Goal: Task Accomplishment & Management: Manage account settings

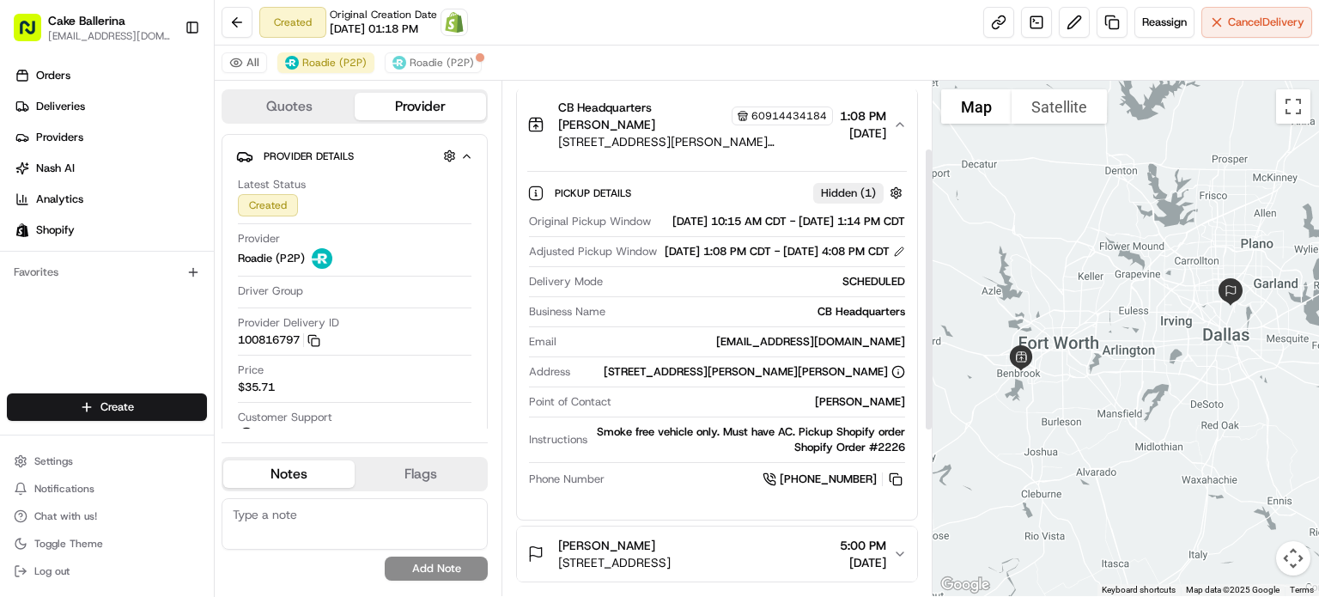
scroll to position [418, 0]
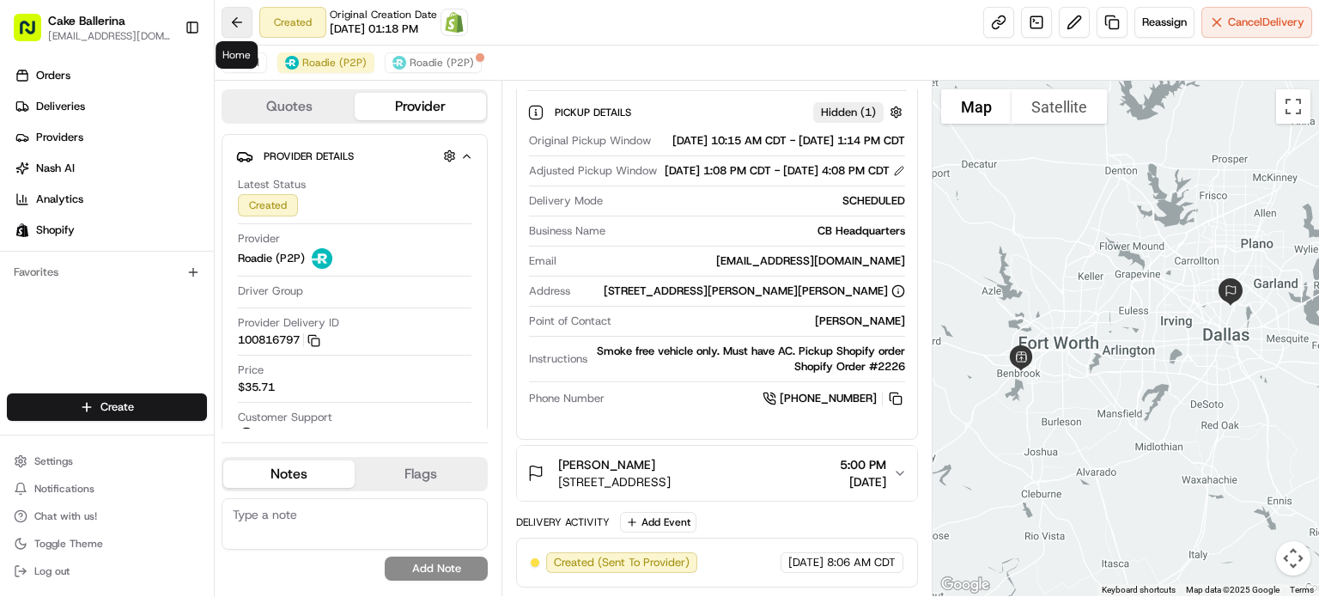
click at [250, 24] on button at bounding box center [237, 22] width 31 height 31
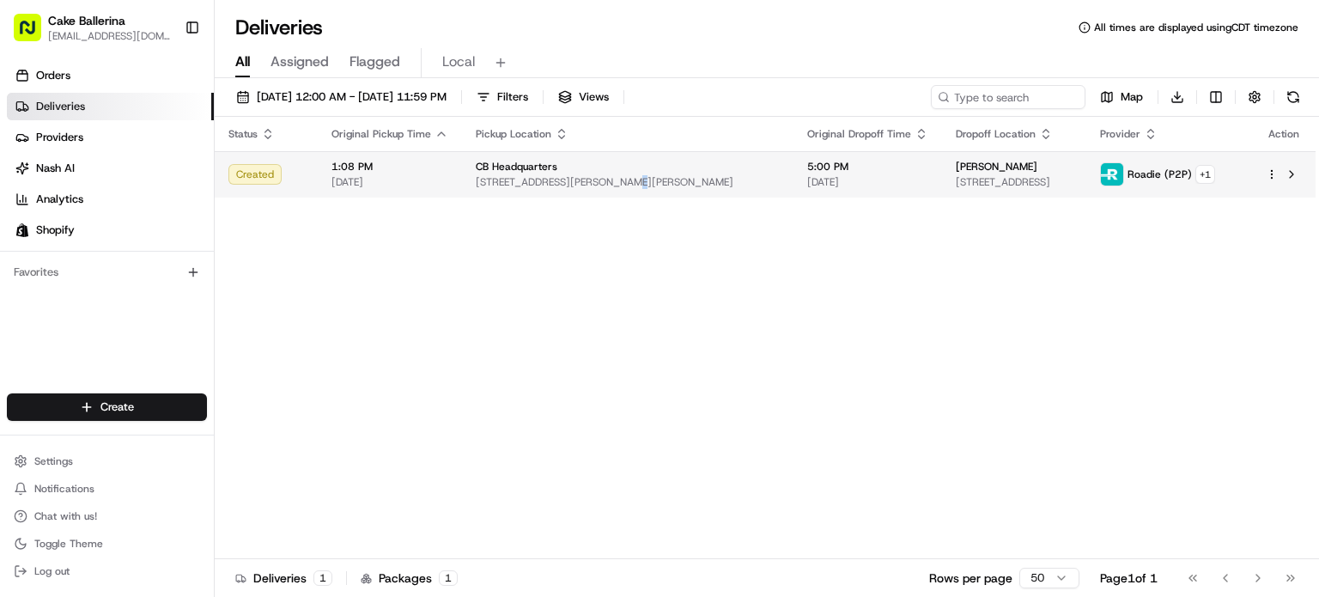
click at [614, 180] on span "[STREET_ADDRESS][PERSON_NAME][PERSON_NAME]" at bounding box center [628, 182] width 304 height 14
click at [667, 161] on div "CB Headquarters" at bounding box center [628, 167] width 304 height 14
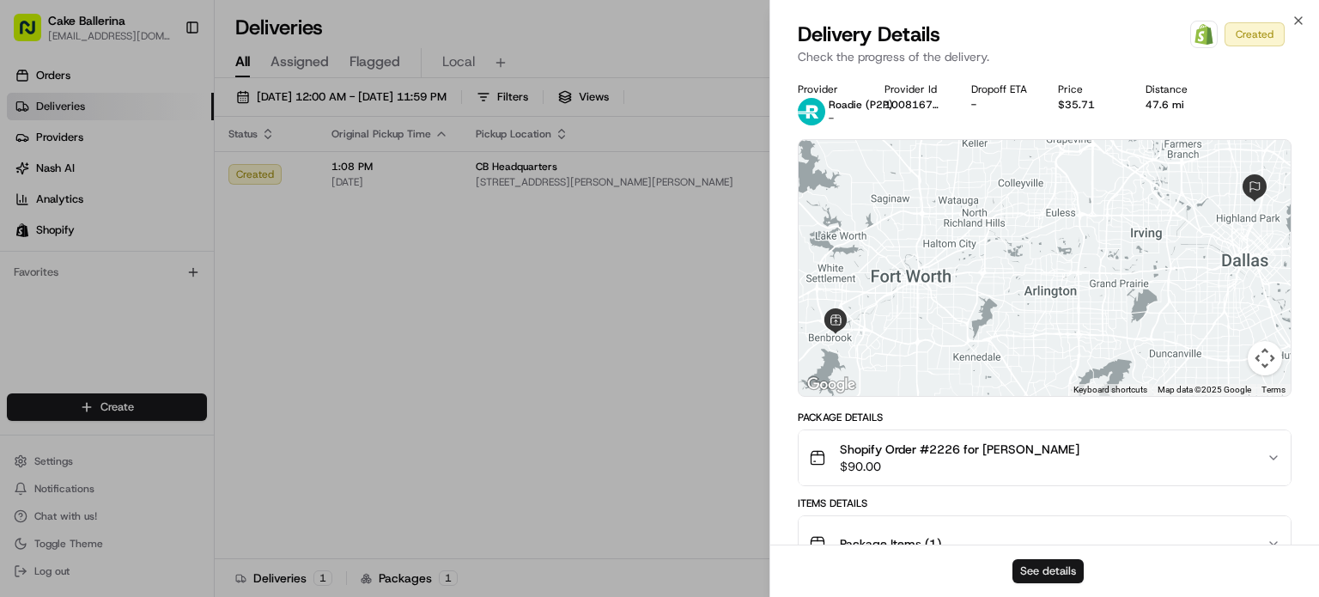
click at [1039, 575] on button "See details" at bounding box center [1048, 571] width 71 height 24
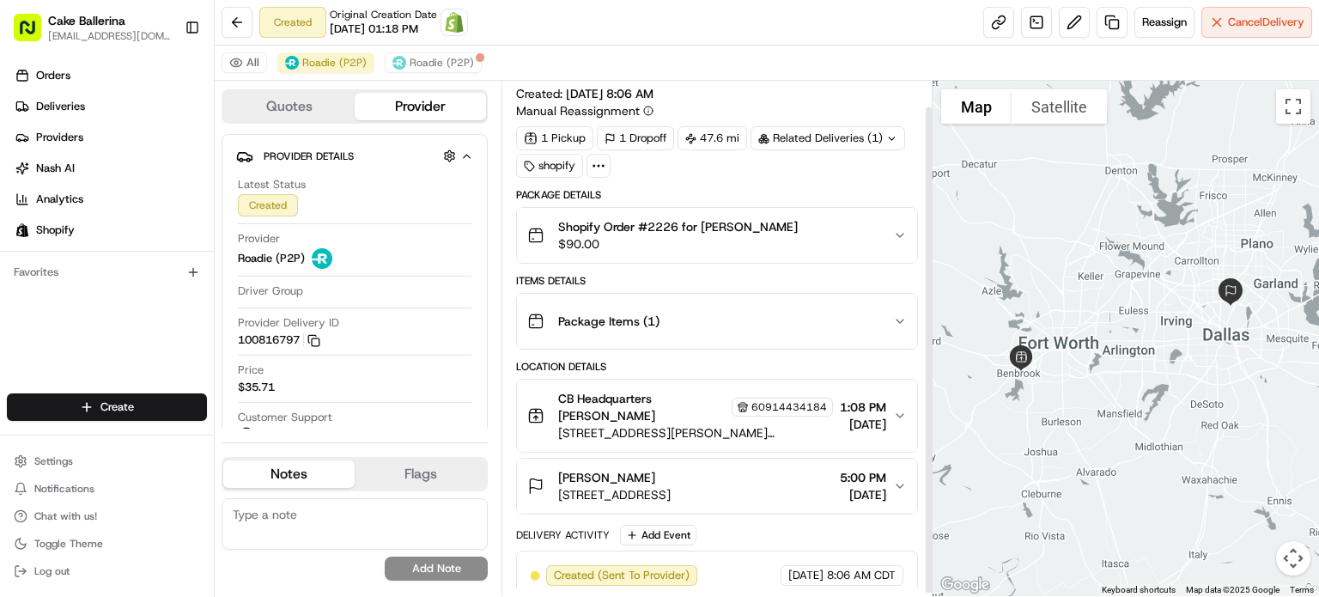
scroll to position [29, 0]
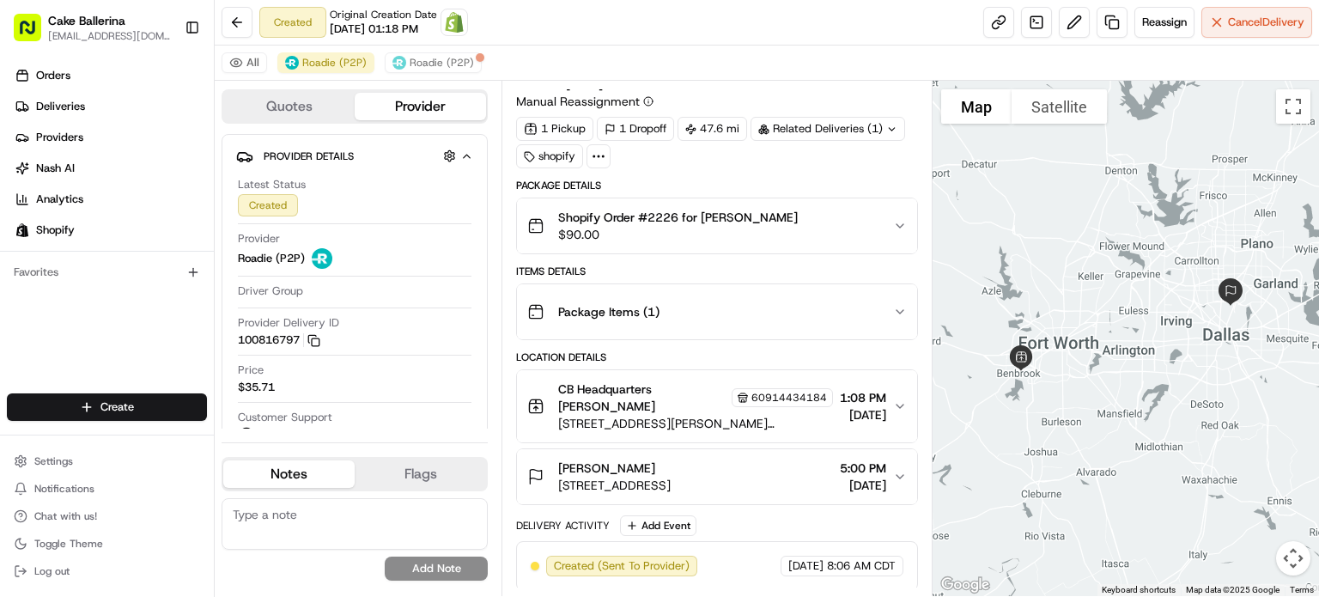
click at [475, 62] on div "All Roadie (P2P) Roadie (P2P)" at bounding box center [767, 63] width 1105 height 35
click at [447, 67] on span "Roadie (P2P)" at bounding box center [442, 63] width 64 height 14
click at [329, 70] on button "Roadie (P2P)" at bounding box center [325, 62] width 97 height 21
click at [415, 64] on span "Roadie (P2P)" at bounding box center [442, 63] width 64 height 14
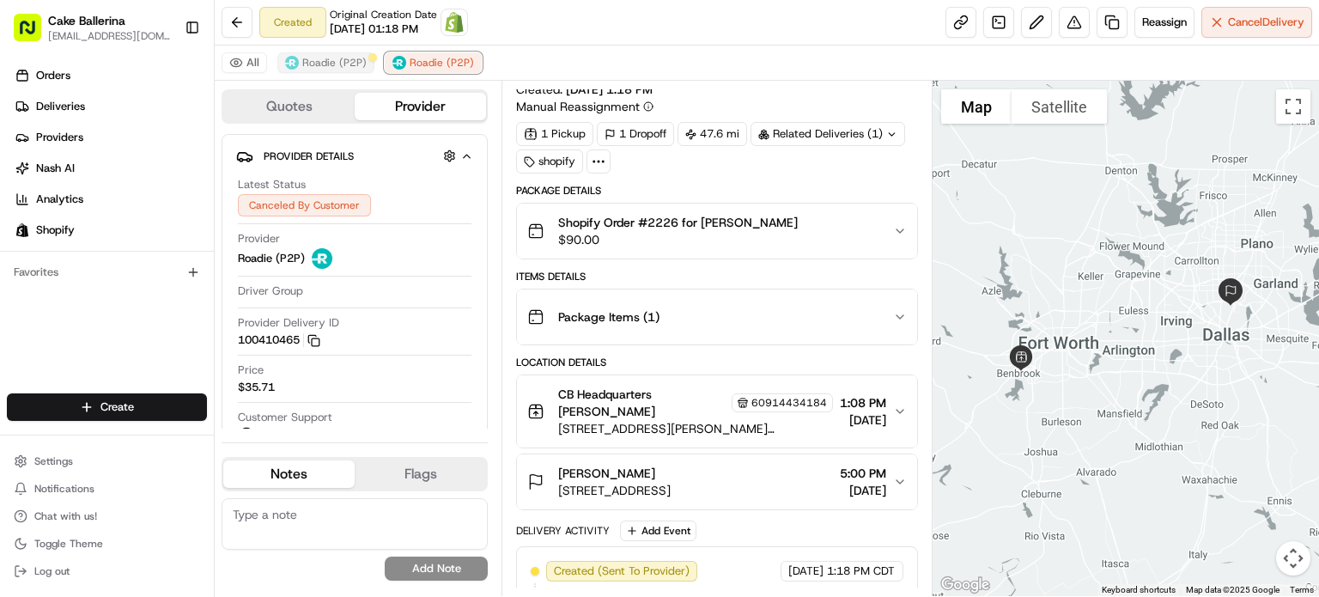
scroll to position [0, 0]
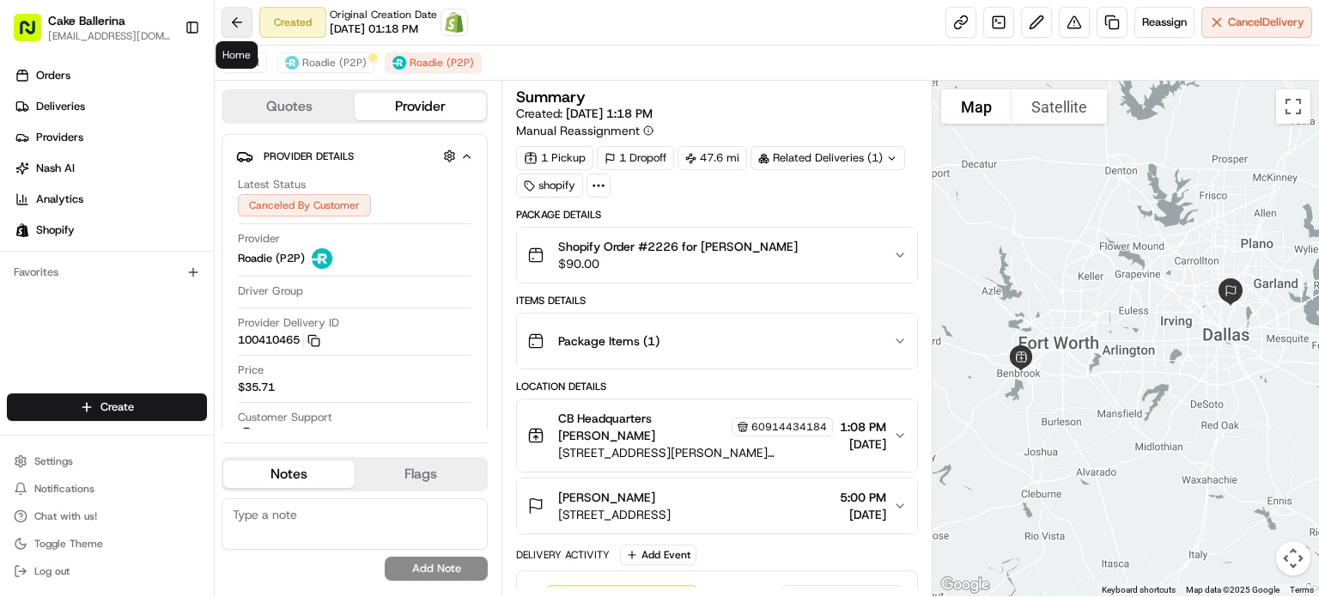
click at [228, 34] on button at bounding box center [237, 22] width 31 height 31
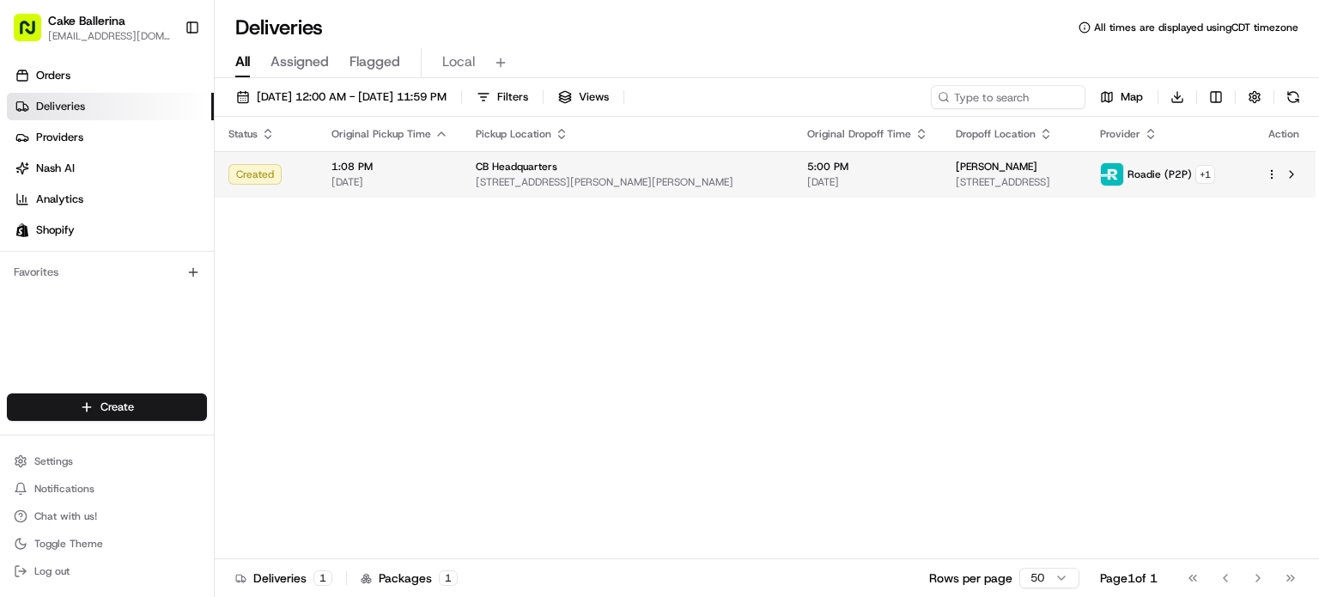
click at [1271, 172] on html "Cake Ballerina cakeballerina1@gmail.com Toggle Sidebar Orders Deliveries Provid…" at bounding box center [659, 298] width 1319 height 597
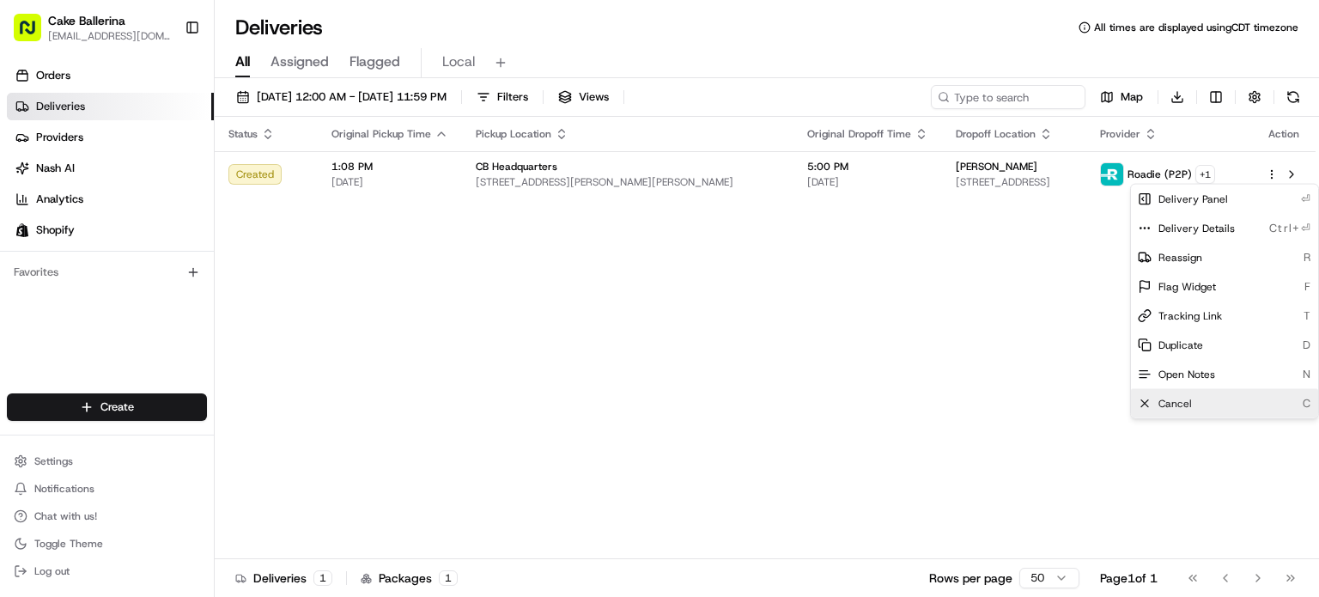
click at [1230, 405] on div "Cancel C" at bounding box center [1224, 403] width 187 height 29
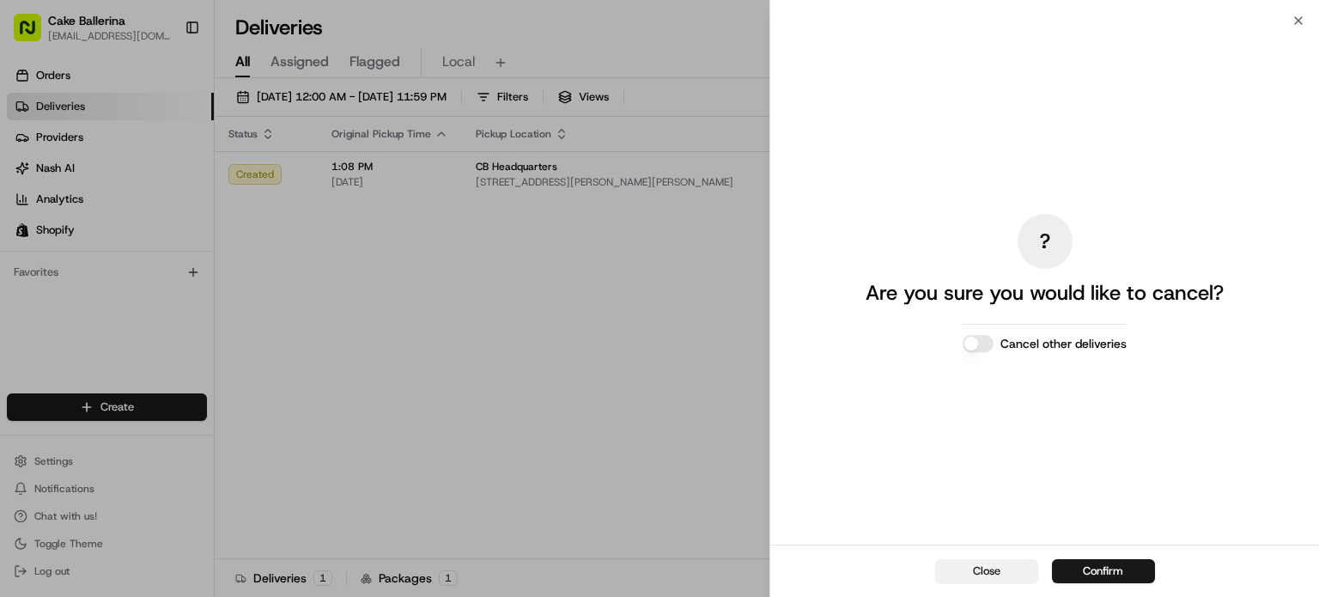
click at [1019, 571] on button "Close" at bounding box center [986, 571] width 103 height 24
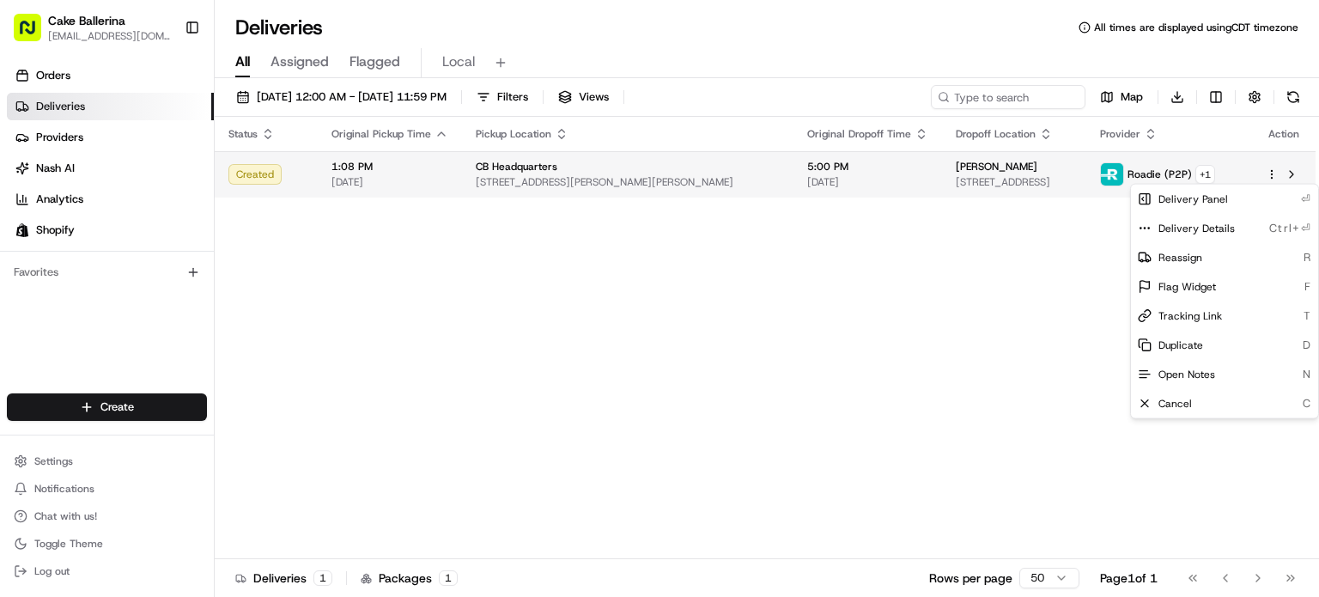
click at [650, 180] on span "[STREET_ADDRESS][PERSON_NAME][PERSON_NAME]" at bounding box center [628, 182] width 304 height 14
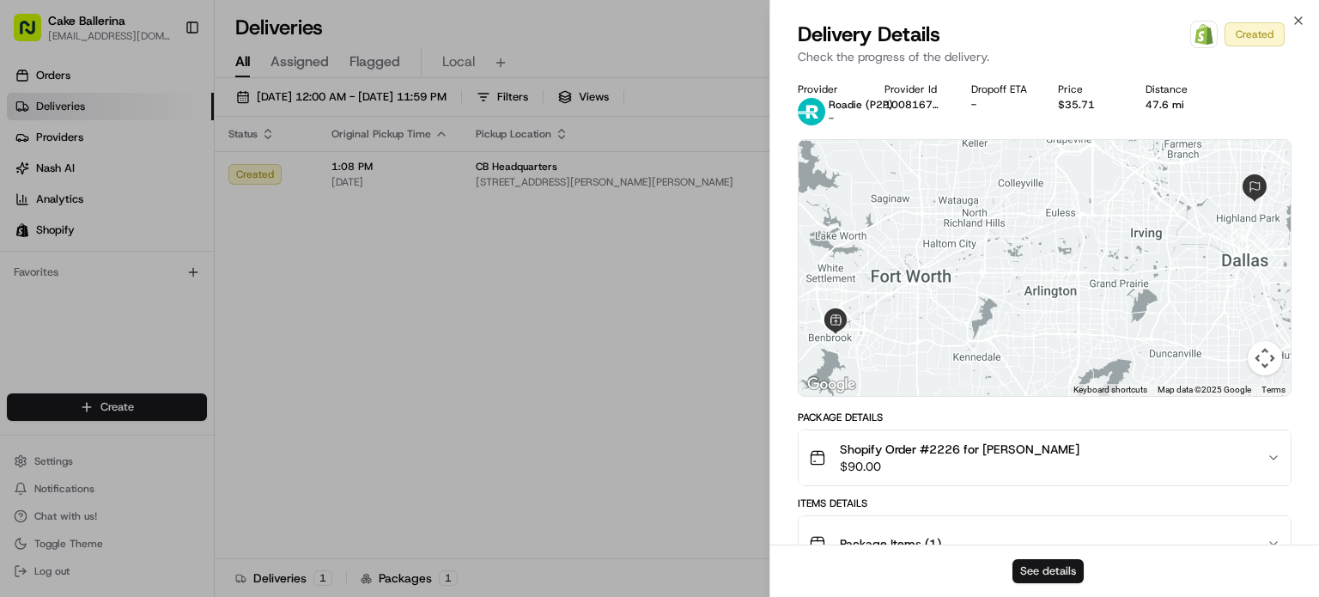
click at [1063, 568] on button "See details" at bounding box center [1048, 571] width 71 height 24
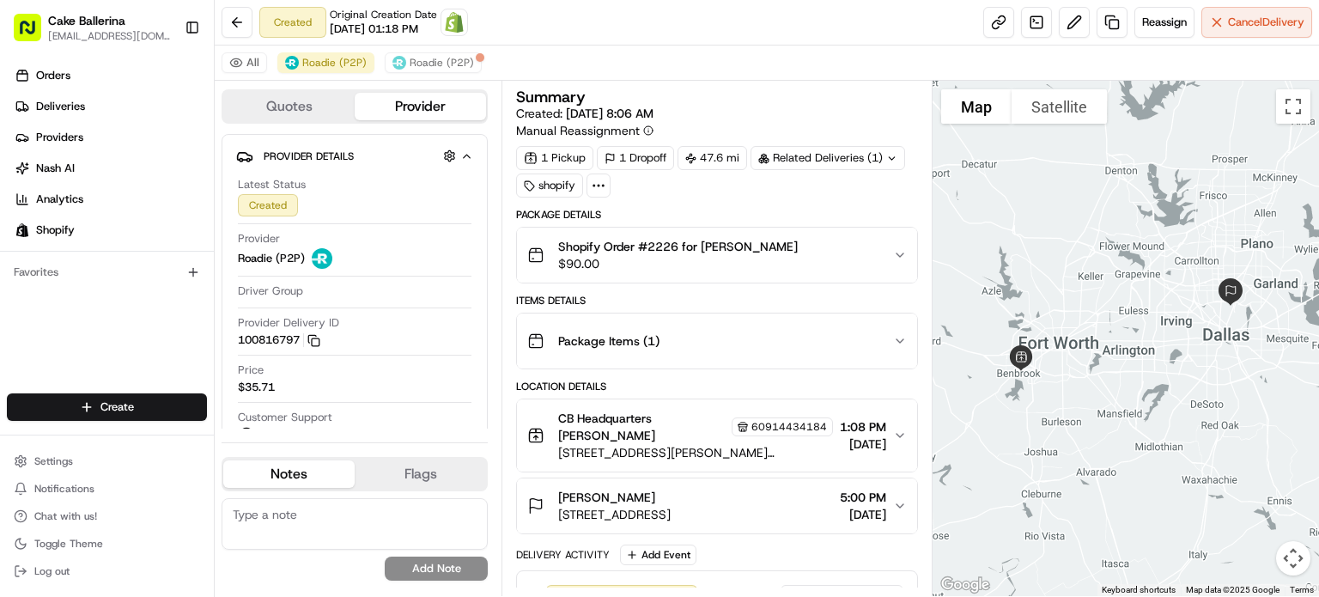
scroll to position [29, 0]
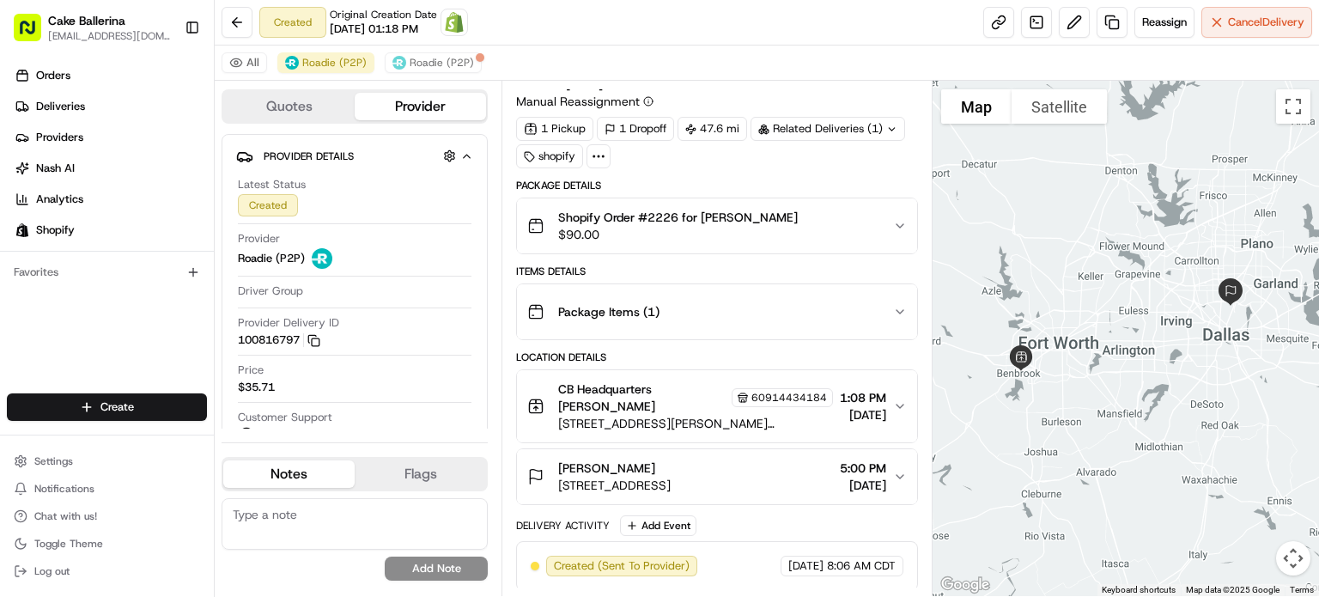
click at [637, 385] on span "CB Headquarters [PERSON_NAME]" at bounding box center [643, 398] width 170 height 34
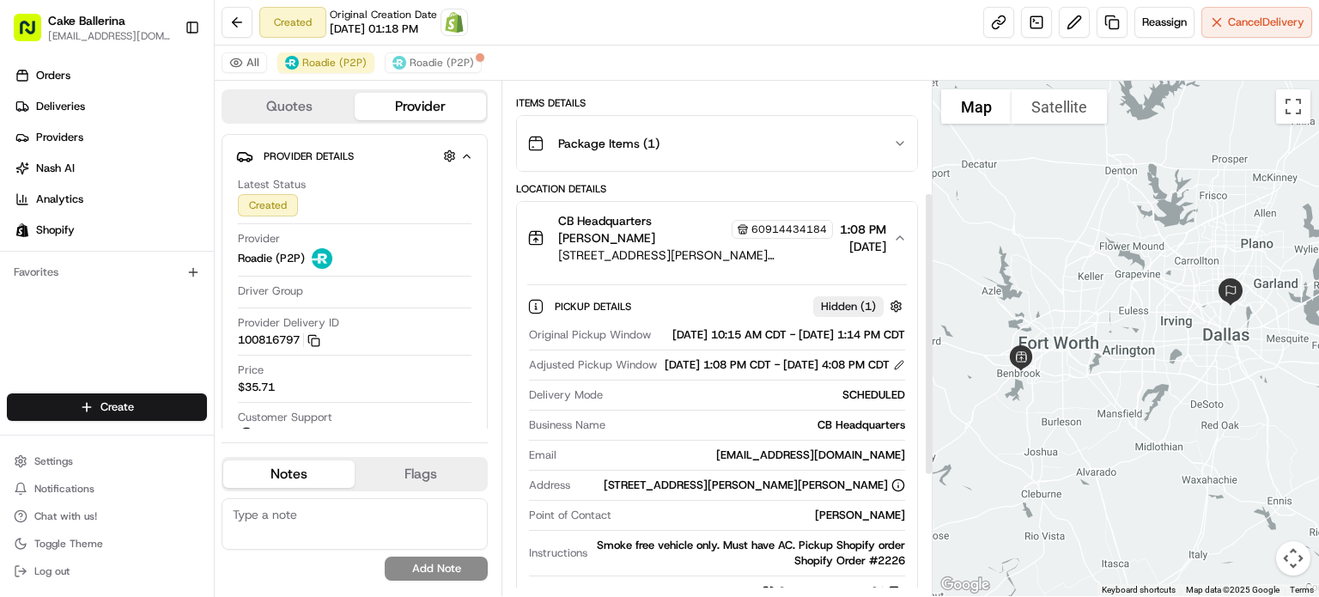
scroll to position [201, 0]
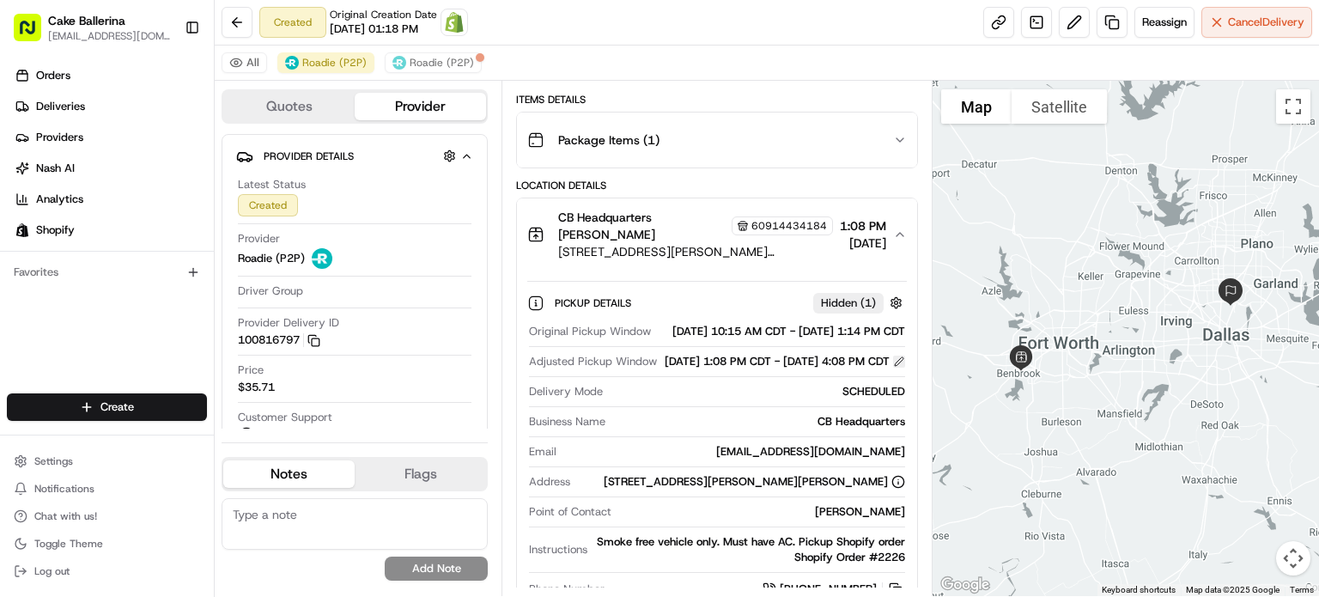
click at [897, 368] on button at bounding box center [899, 362] width 12 height 12
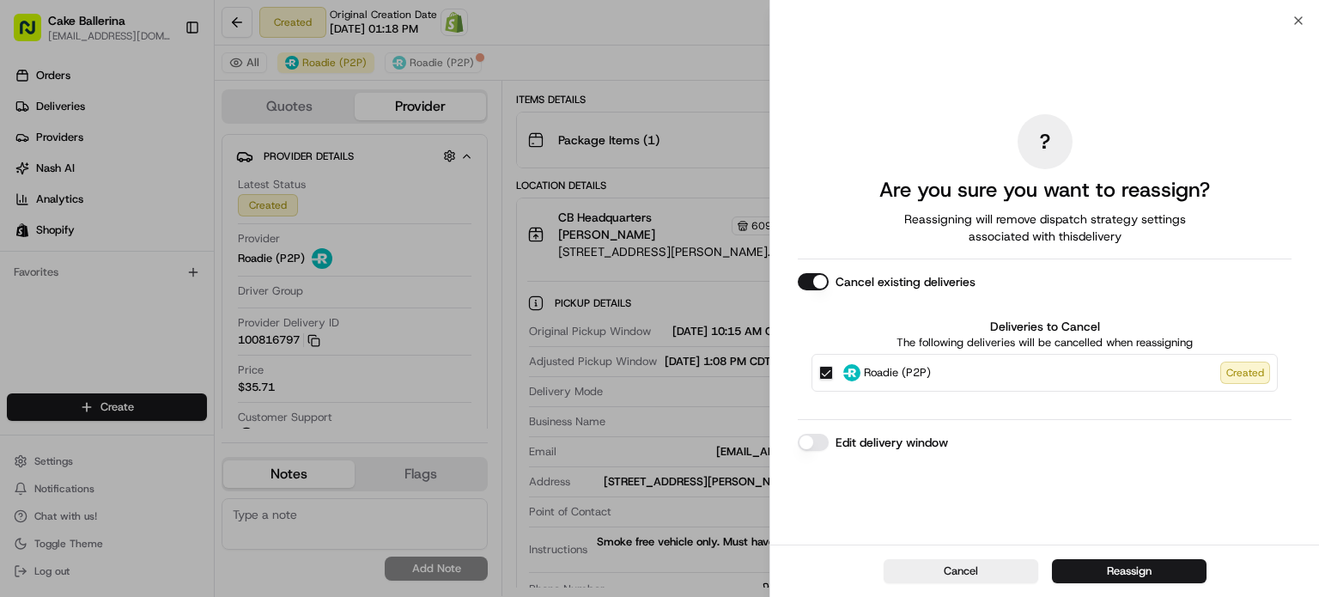
click at [876, 436] on label "Edit delivery window" at bounding box center [892, 442] width 113 height 17
click at [829, 436] on button "Edit delivery window" at bounding box center [813, 442] width 31 height 17
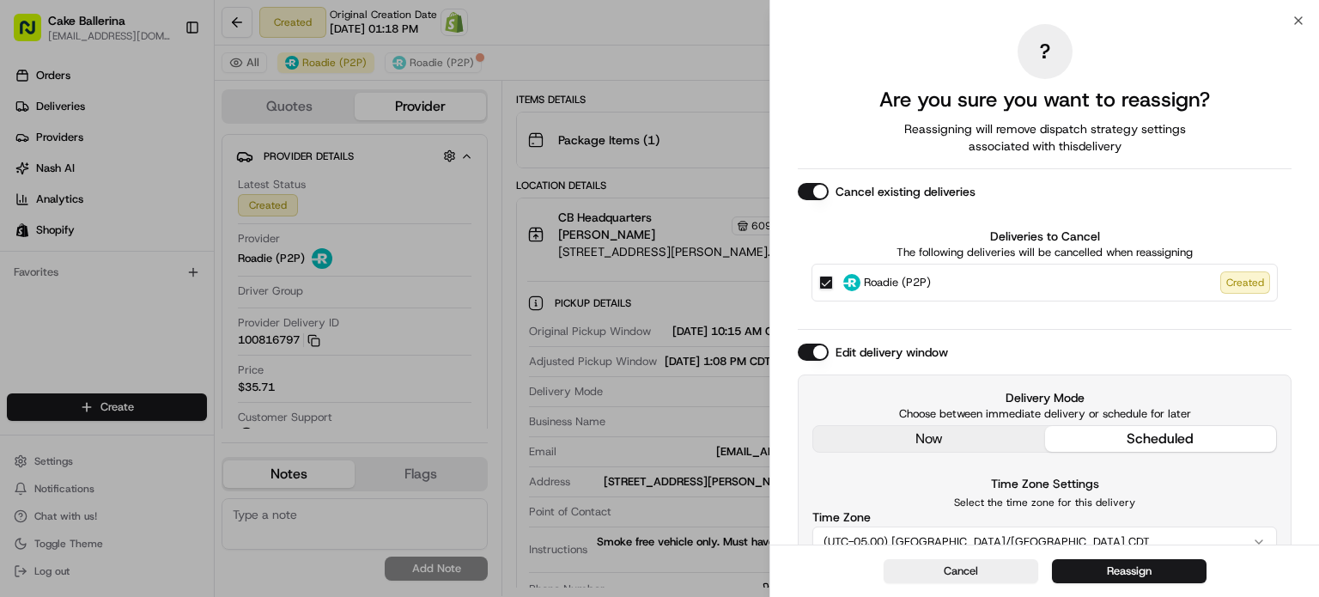
click at [873, 193] on label "Cancel existing deliveries" at bounding box center [906, 191] width 140 height 17
click at [829, 193] on button "Cancel existing deliveries" at bounding box center [813, 191] width 31 height 17
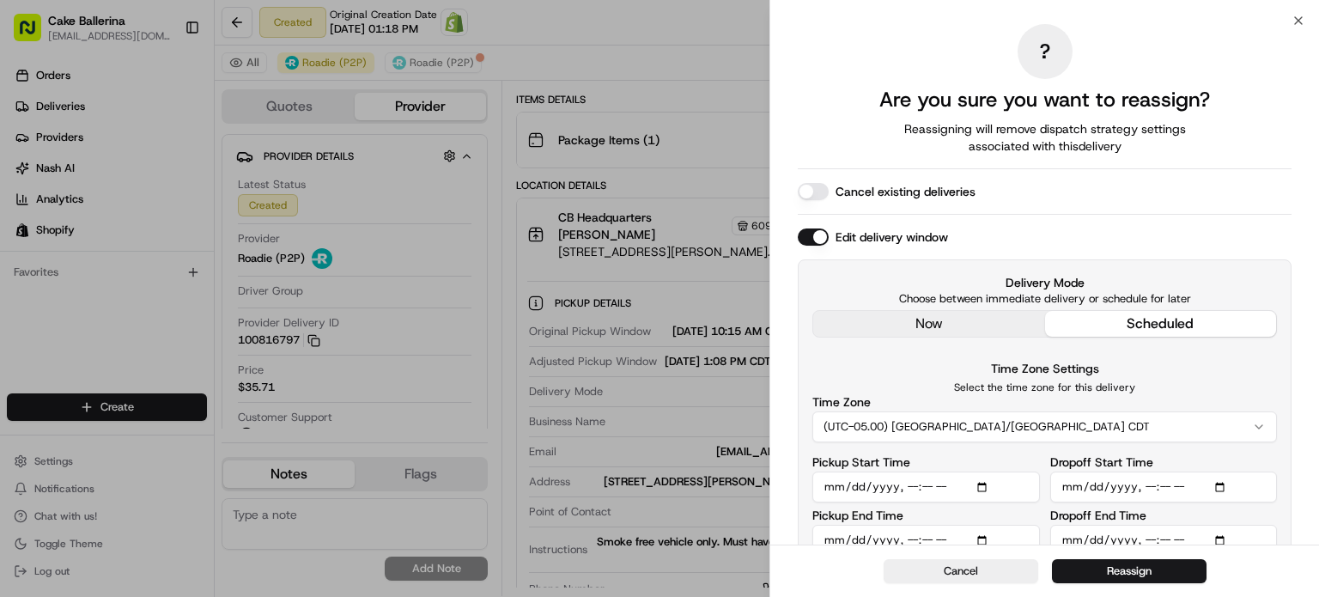
click at [900, 321] on div "? Are you sure you want to reassign? Reassigning will remove dispatch strategy …" at bounding box center [1045, 297] width 494 height 546
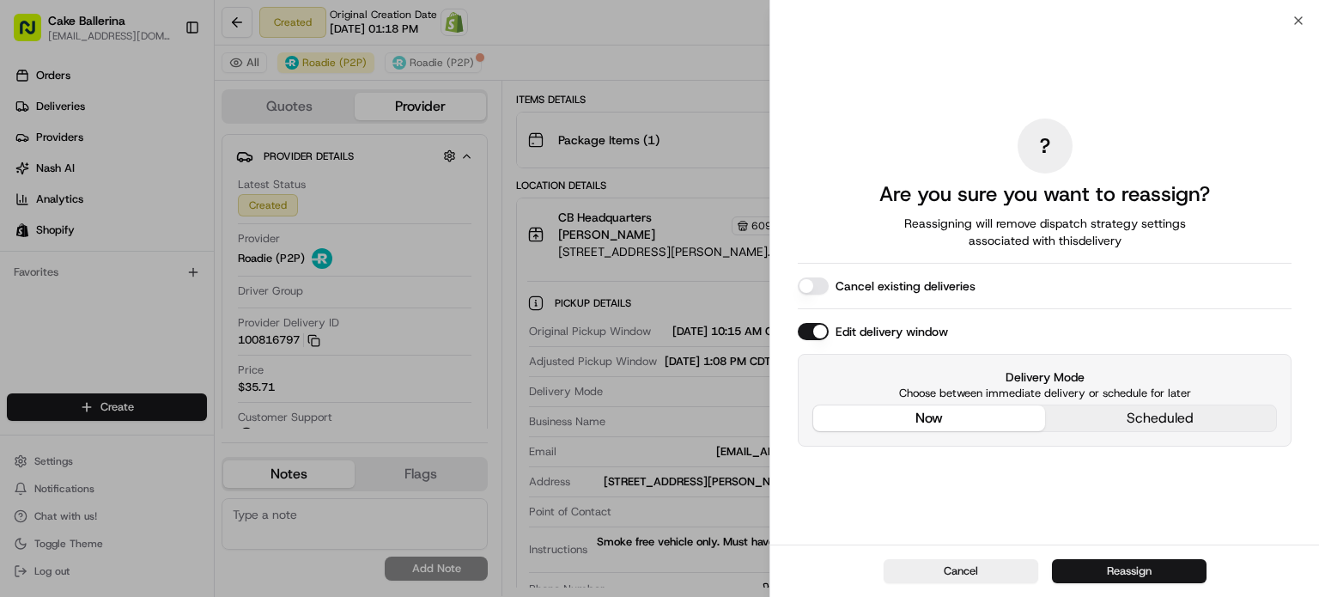
click at [1107, 578] on button "Reassign" at bounding box center [1129, 571] width 155 height 24
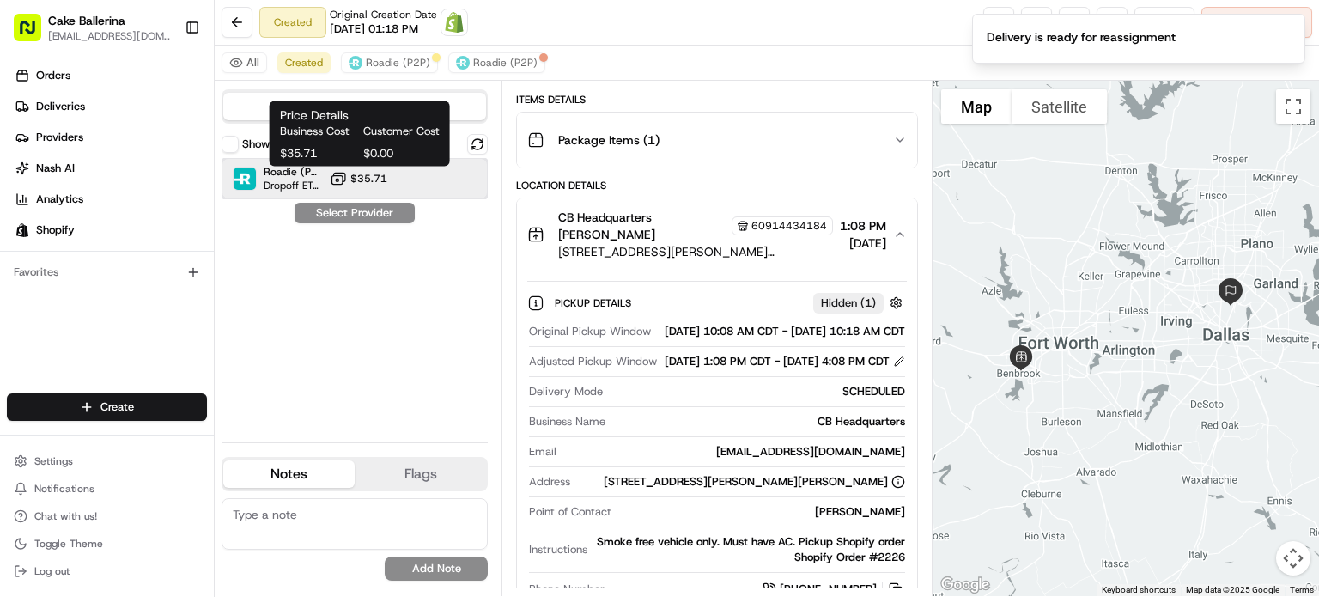
click at [330, 168] on div "Roadie (P2P) Dropoff ETA - $35.71" at bounding box center [355, 178] width 266 height 41
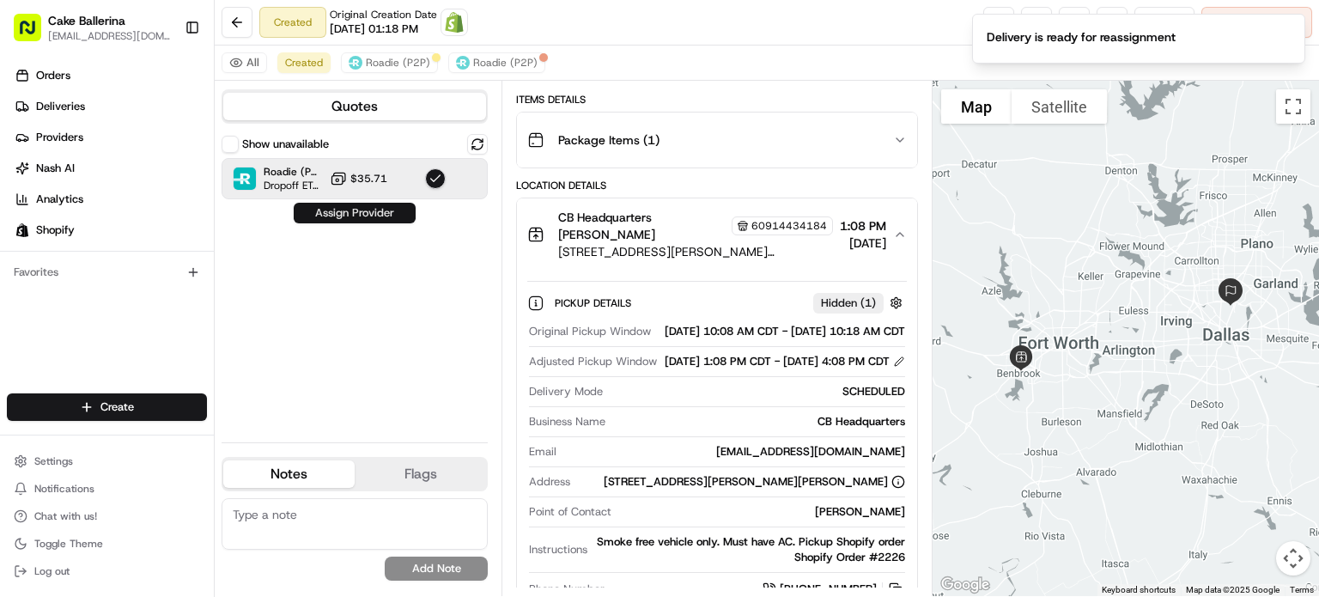
click at [364, 216] on button "Assign Provider" at bounding box center [355, 213] width 122 height 21
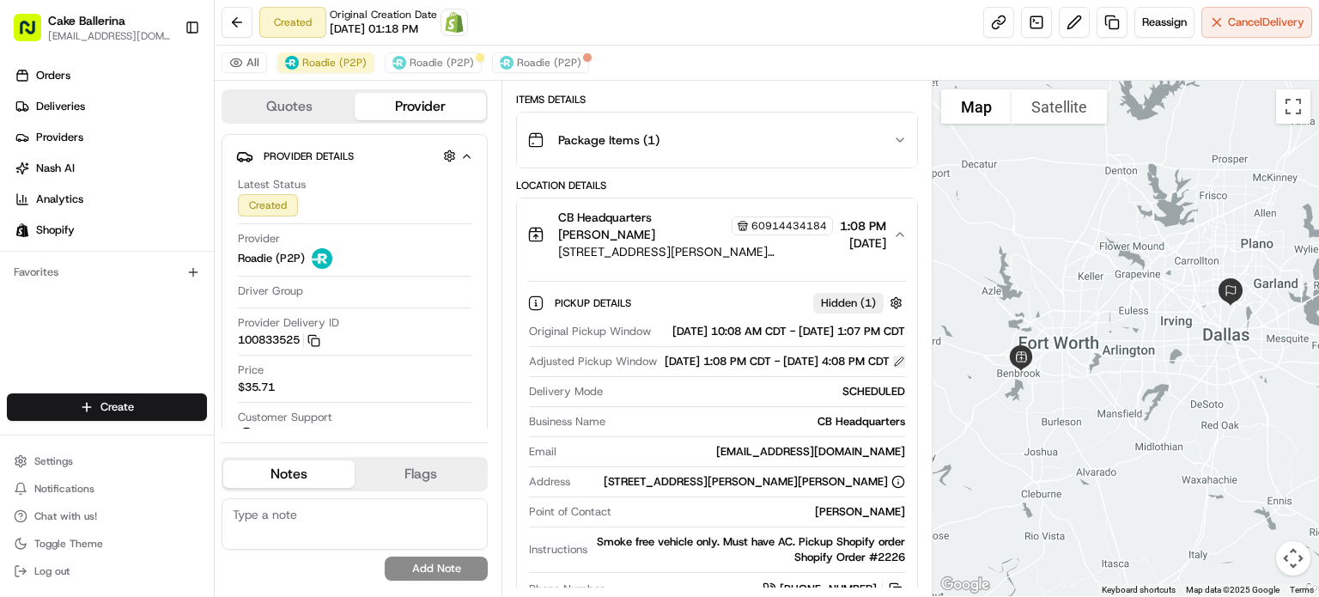
click at [902, 368] on button at bounding box center [899, 362] width 12 height 12
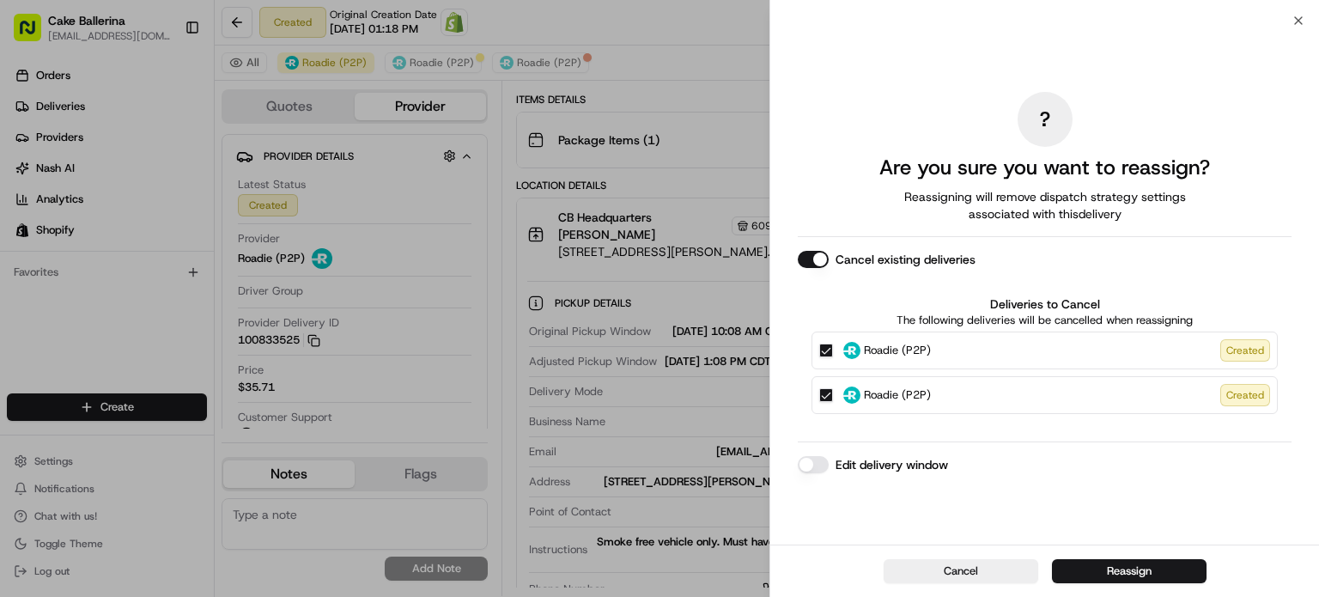
click at [822, 260] on button "Cancel existing deliveries" at bounding box center [813, 259] width 31 height 17
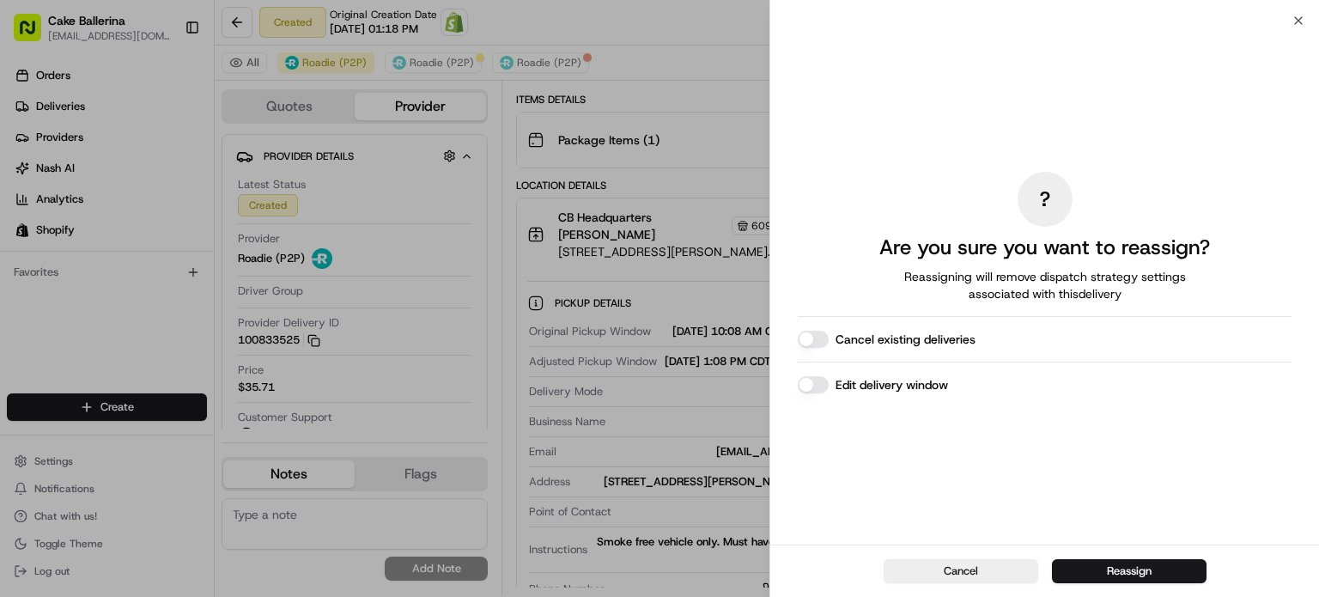
click at [880, 383] on label "Edit delivery window" at bounding box center [892, 384] width 113 height 17
click at [829, 383] on button "Edit delivery window" at bounding box center [813, 384] width 31 height 17
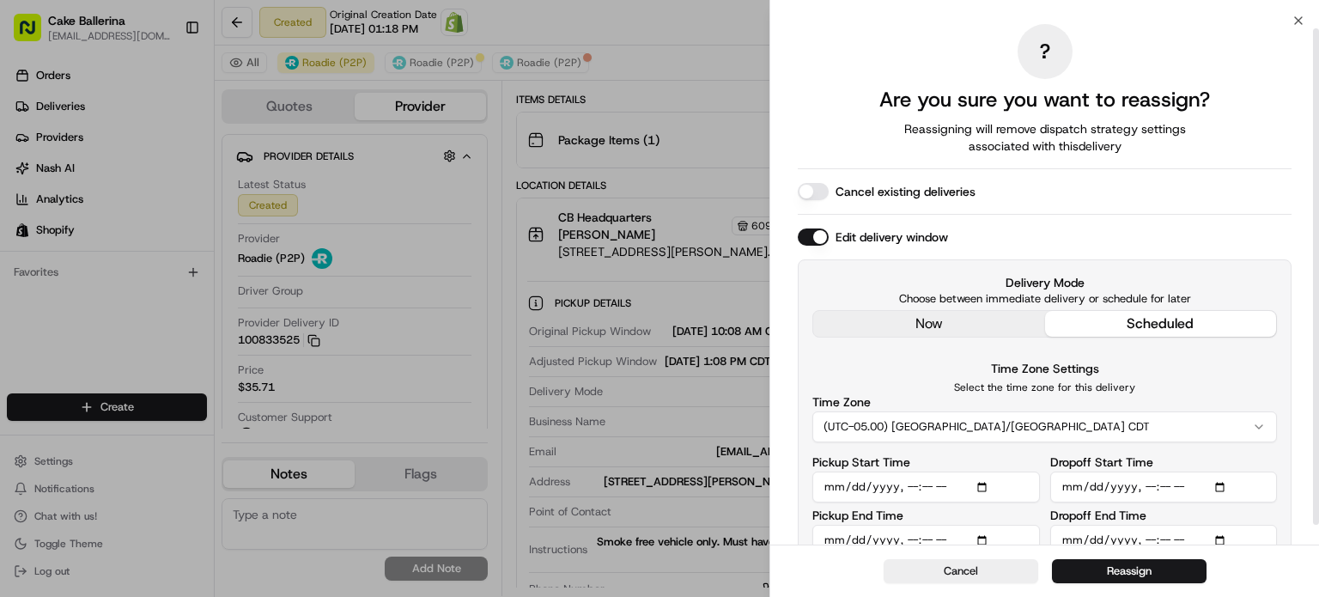
scroll to position [28, 0]
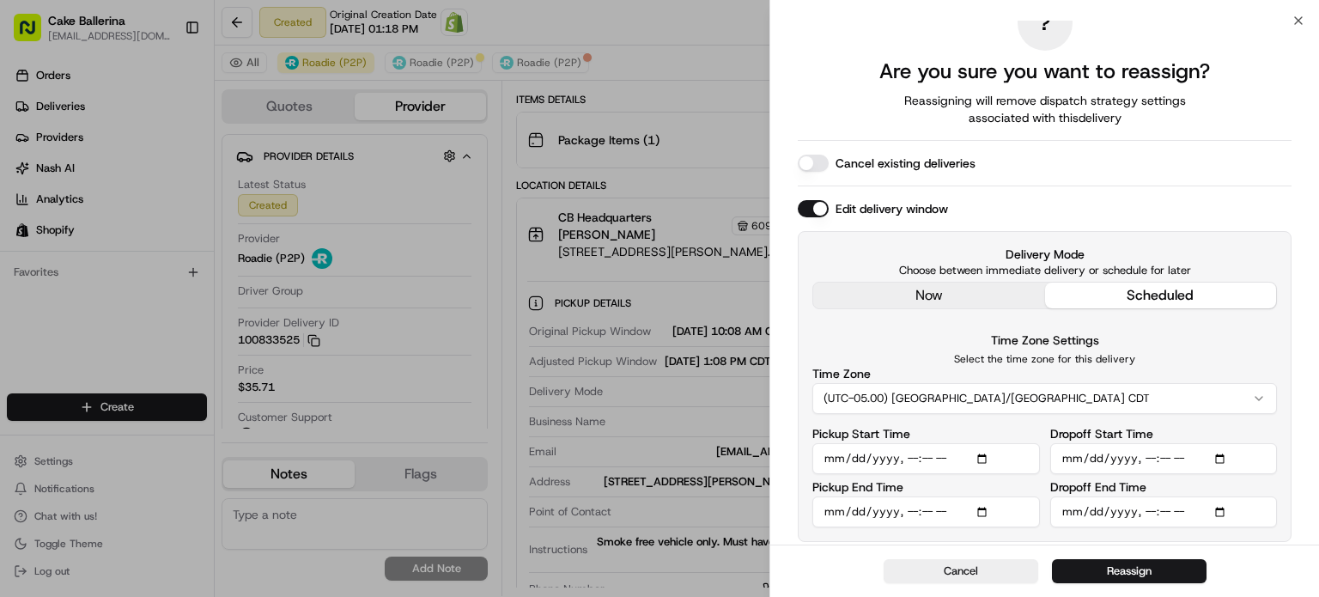
click at [965, 277] on div "Delivery Mode Choose between immediate delivery or schedule for later now sched…" at bounding box center [1045, 278] width 465 height 64
click at [1294, 15] on icon "button" at bounding box center [1299, 21] width 14 height 14
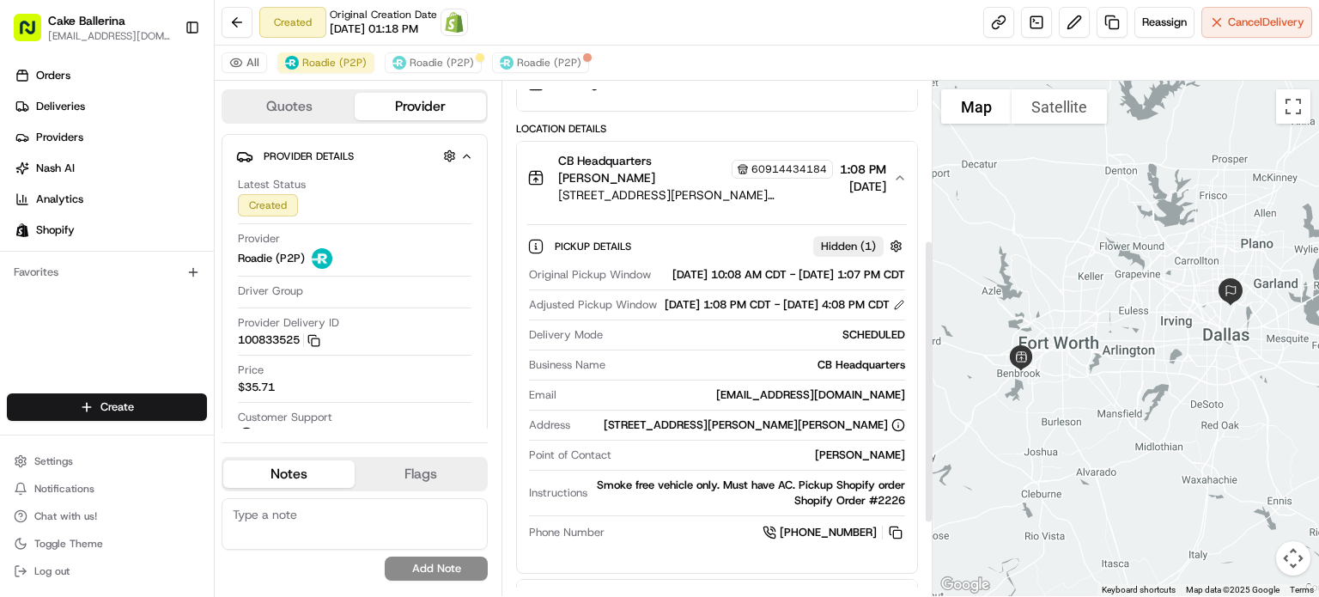
scroll to position [287, 0]
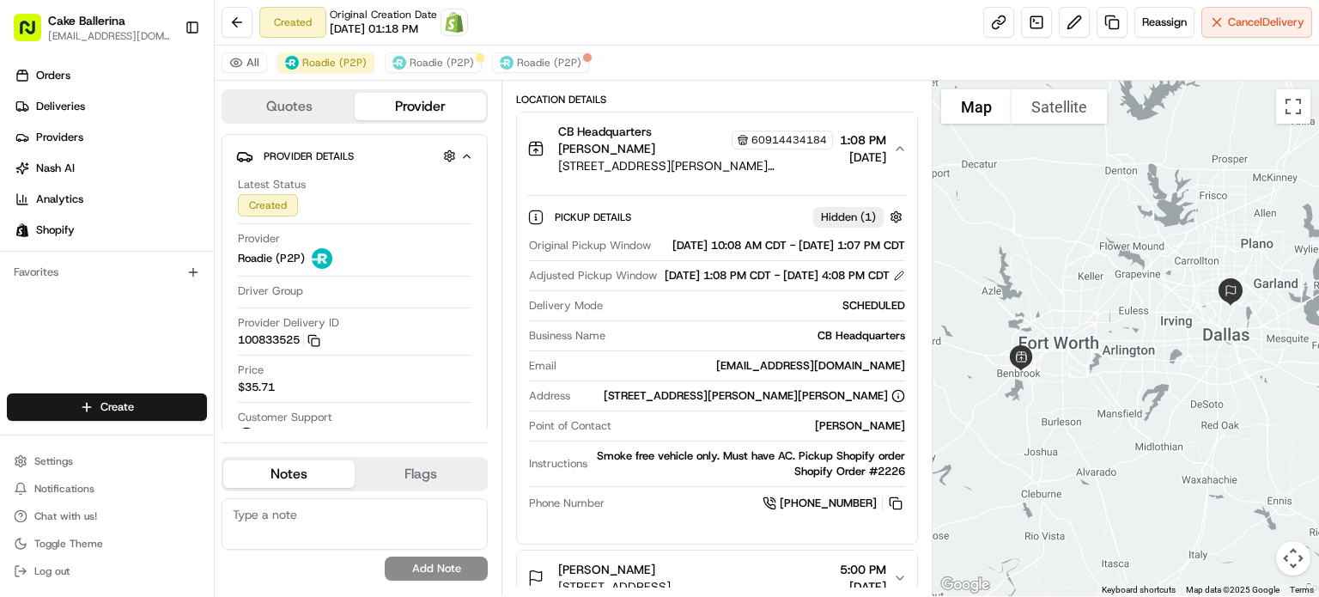
click at [898, 149] on icon "button" at bounding box center [900, 149] width 14 height 14
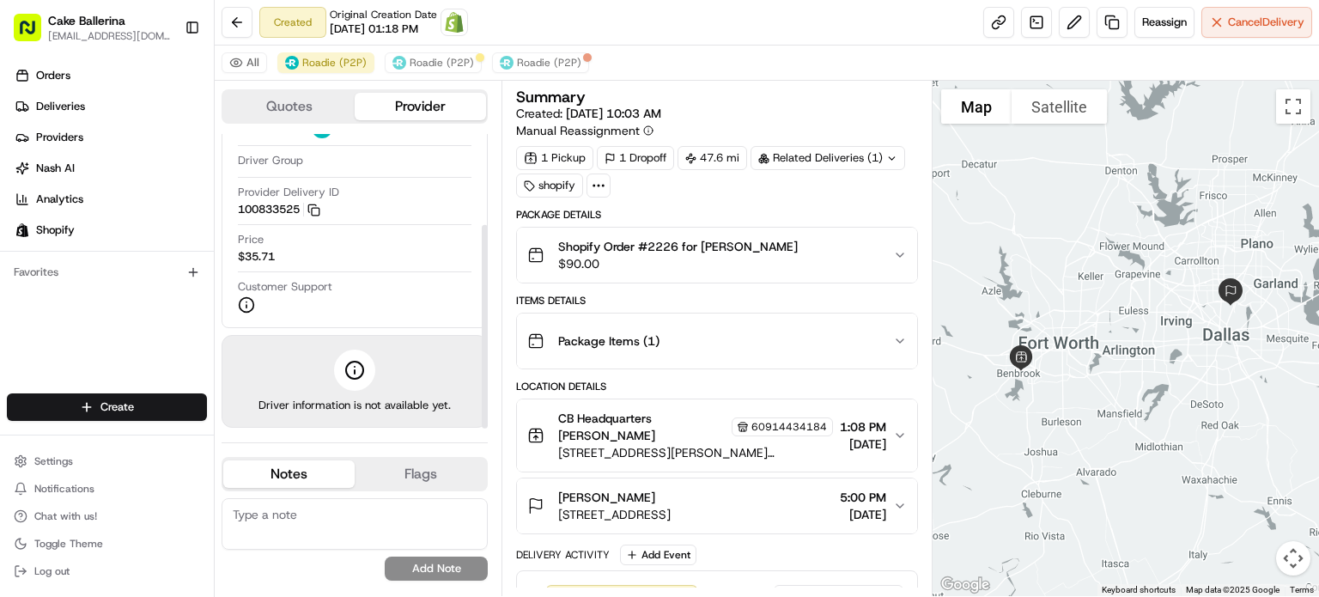
scroll to position [0, 0]
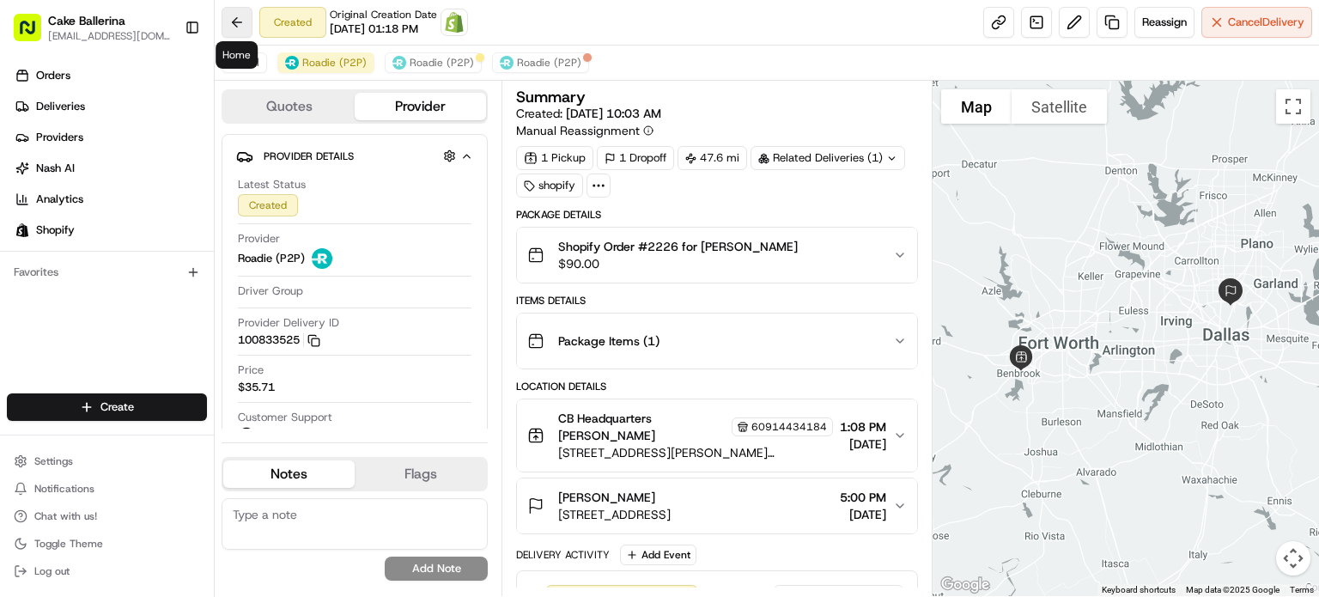
click at [235, 13] on button at bounding box center [237, 22] width 31 height 31
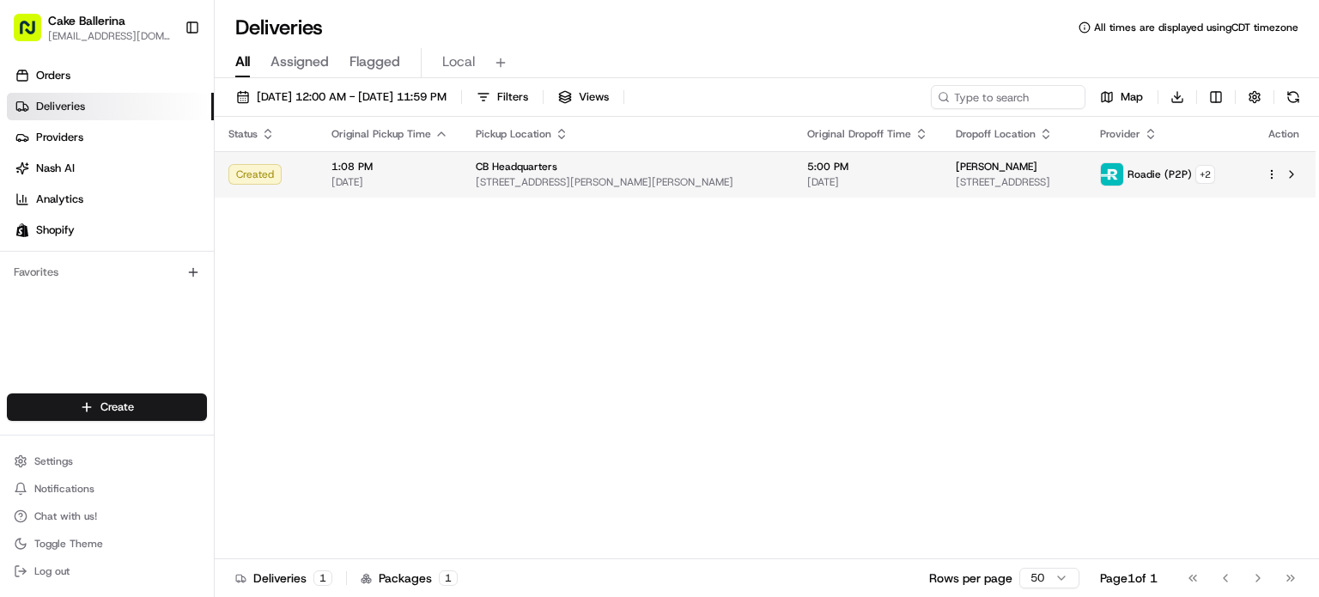
click at [1005, 171] on div "[PERSON_NAME]" at bounding box center [1014, 167] width 117 height 14
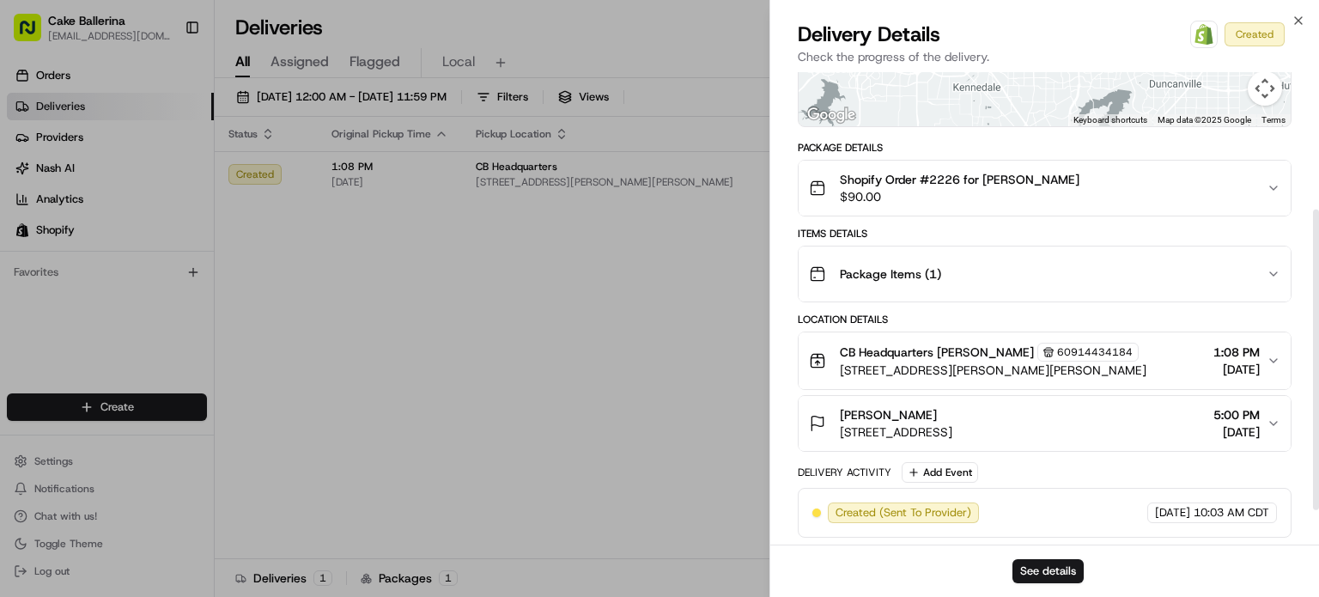
scroll to position [271, 0]
click at [1299, 24] on icon "button" at bounding box center [1299, 21] width 14 height 14
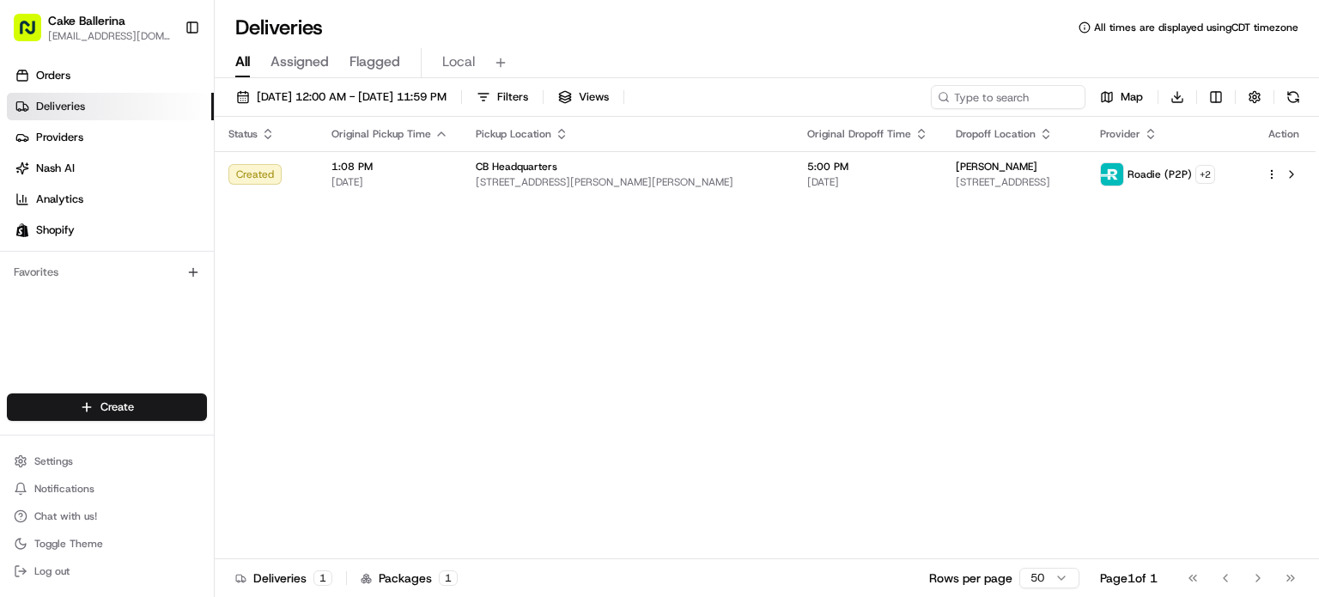
click at [824, 343] on div "Status Original Pickup Time Pickup Location Original Dropoff Time Dropoff Locat…" at bounding box center [765, 338] width 1101 height 442
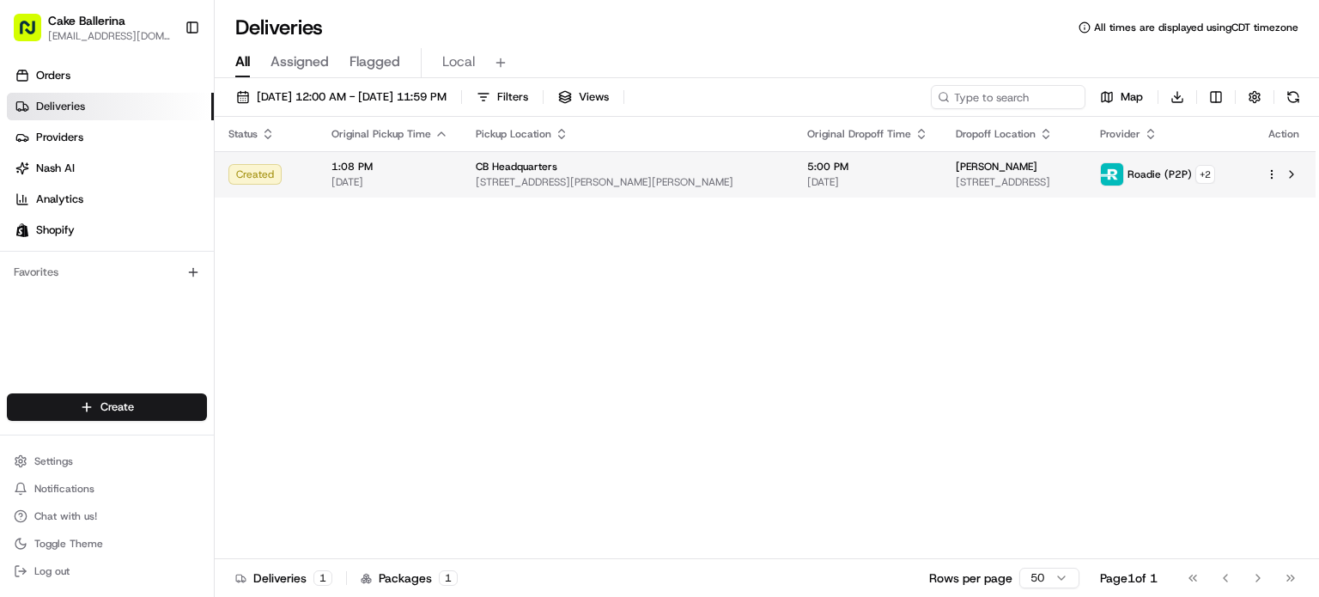
click at [673, 176] on span "[STREET_ADDRESS][PERSON_NAME][PERSON_NAME]" at bounding box center [628, 182] width 304 height 14
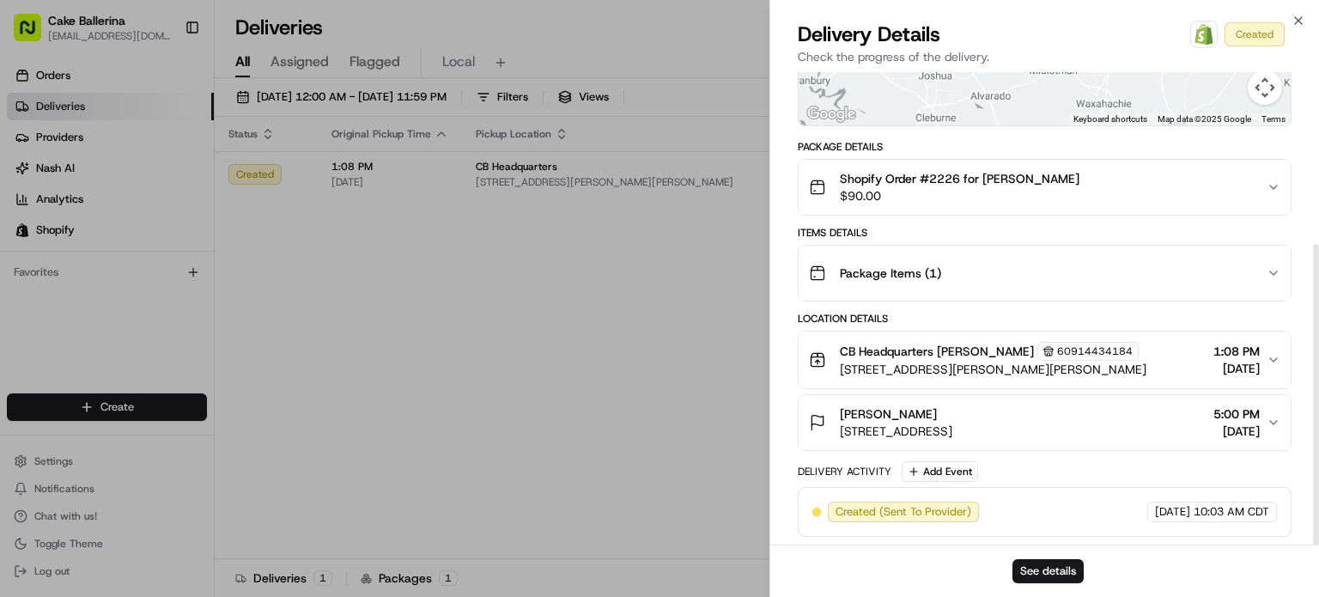
click at [1032, 556] on div "See details" at bounding box center [1045, 571] width 549 height 52
click at [1032, 580] on button "See details" at bounding box center [1048, 571] width 71 height 24
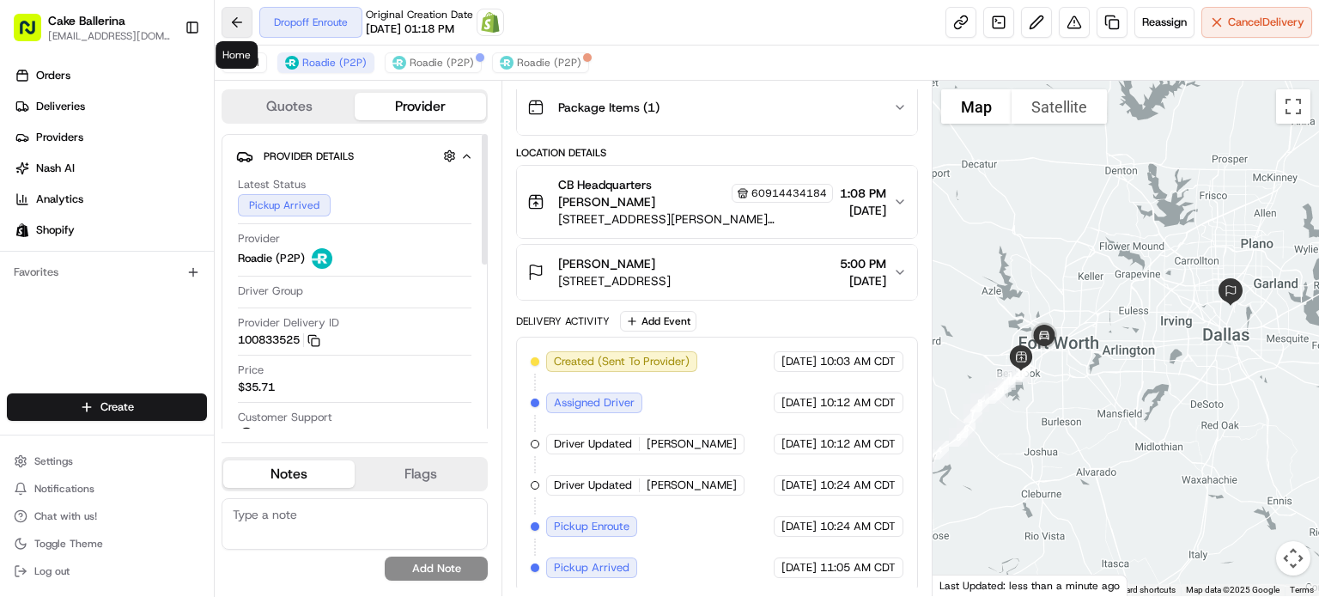
click at [234, 27] on button at bounding box center [237, 22] width 31 height 31
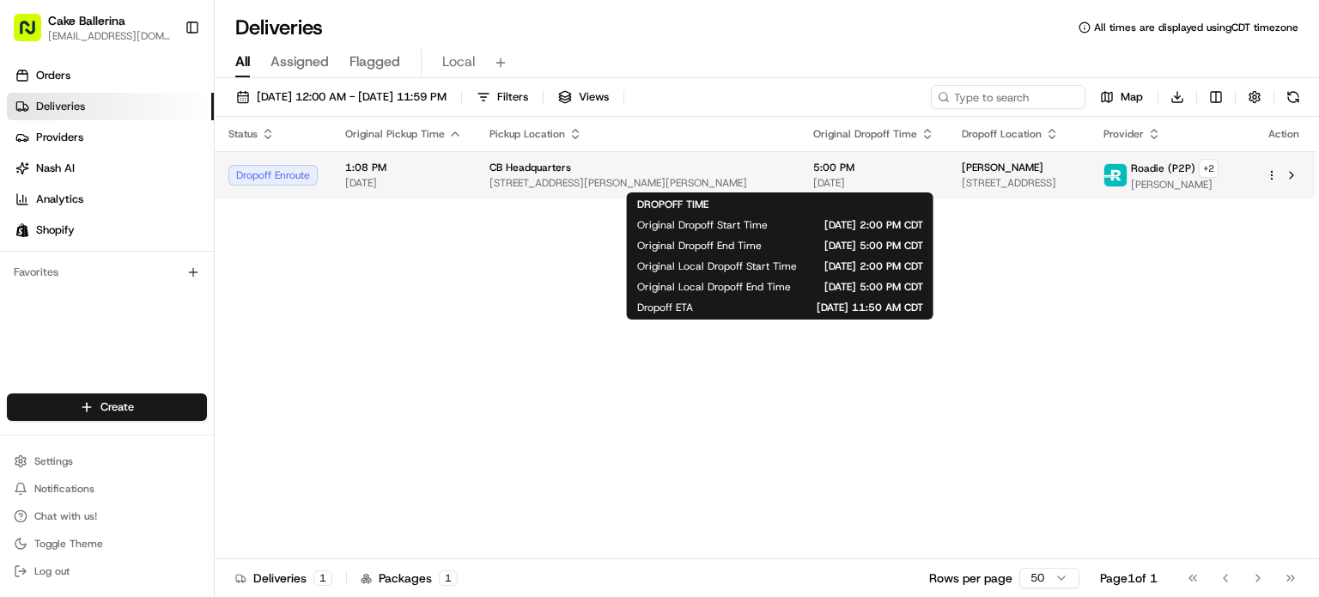
click at [829, 176] on span "[DATE]" at bounding box center [873, 183] width 121 height 14
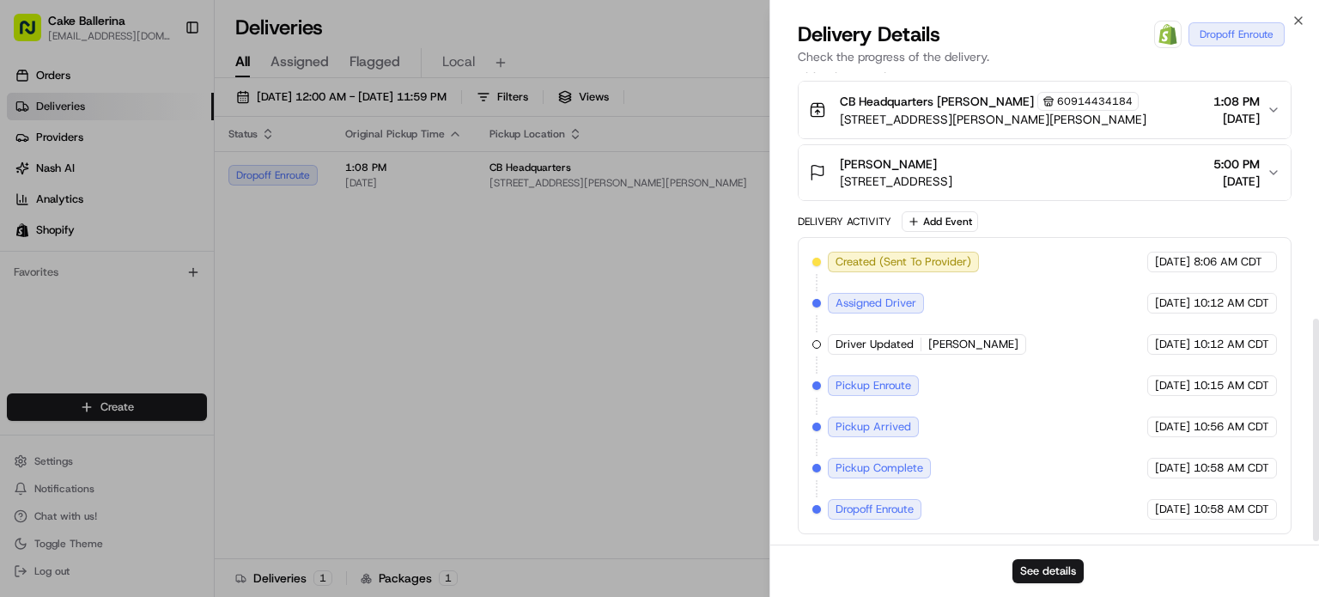
scroll to position [529, 0]
click at [1031, 585] on div "See details" at bounding box center [1045, 571] width 549 height 52
click at [1039, 576] on button "See details" at bounding box center [1048, 571] width 71 height 24
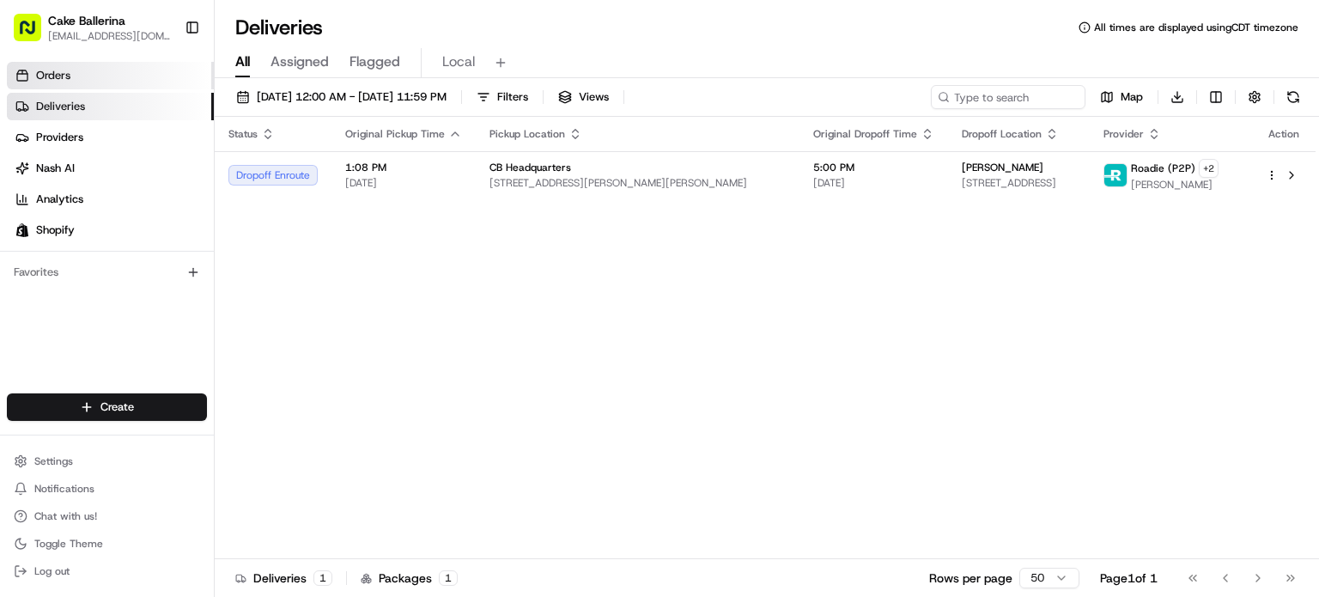
click at [76, 77] on link "Orders" at bounding box center [110, 75] width 207 height 27
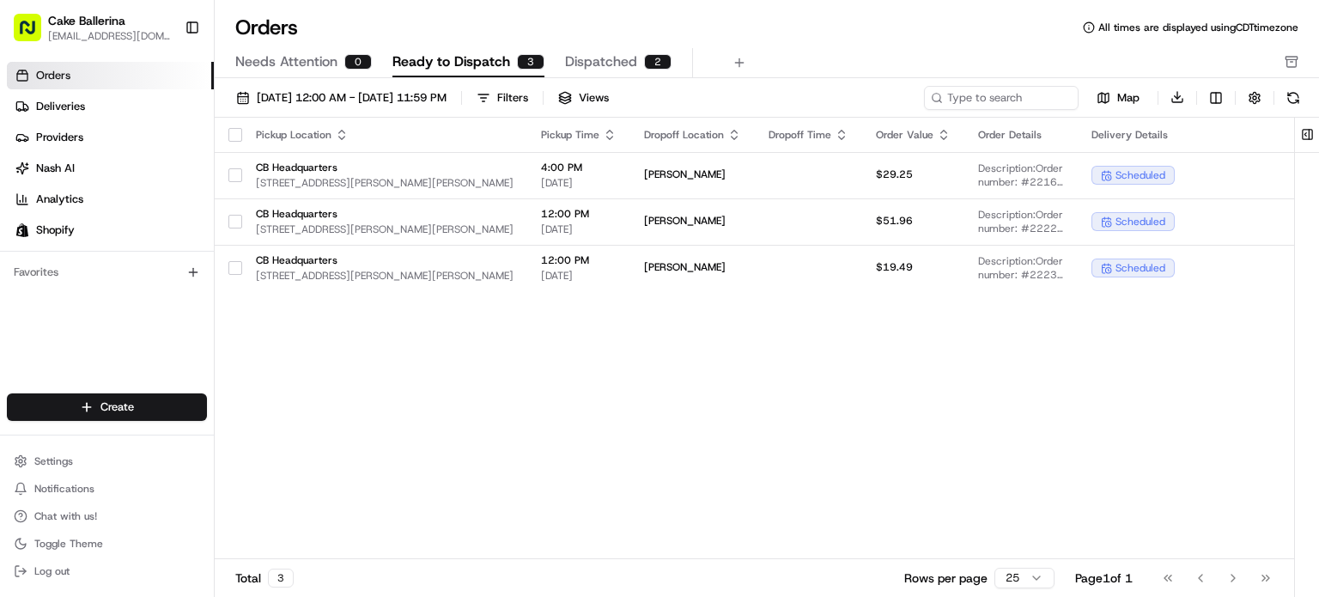
click at [445, 64] on span "Ready to Dispatch" at bounding box center [452, 62] width 118 height 21
click at [603, 66] on span "Dispatched" at bounding box center [601, 62] width 72 height 21
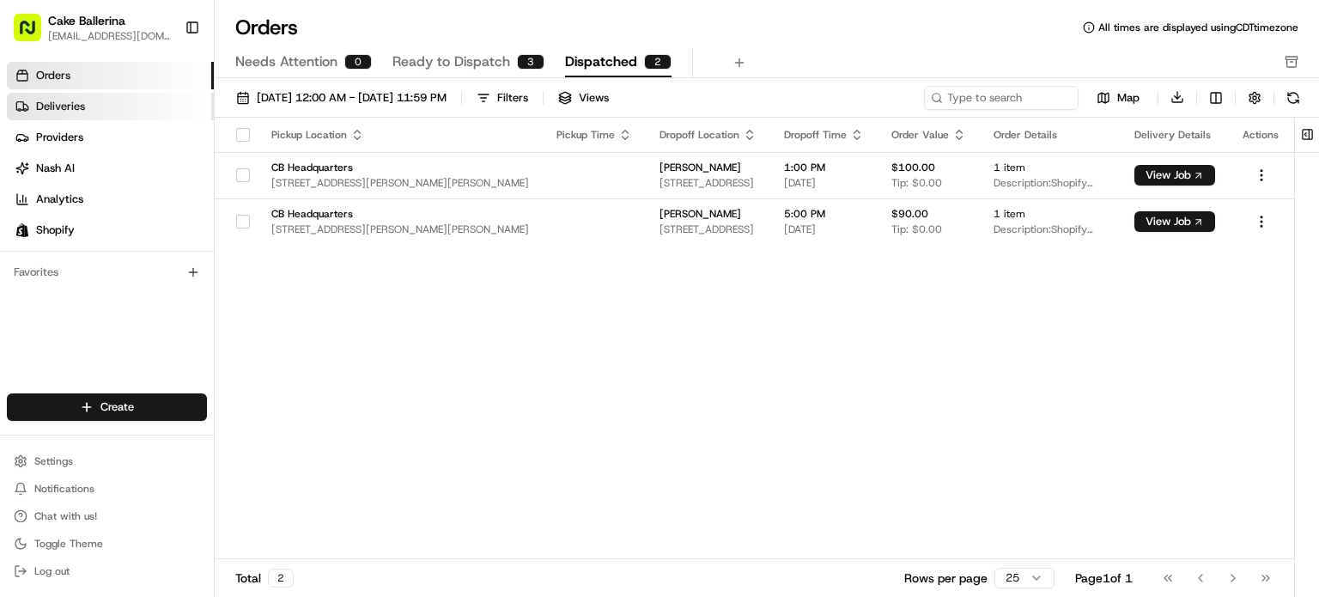
click at [109, 97] on link "Deliveries" at bounding box center [110, 106] width 207 height 27
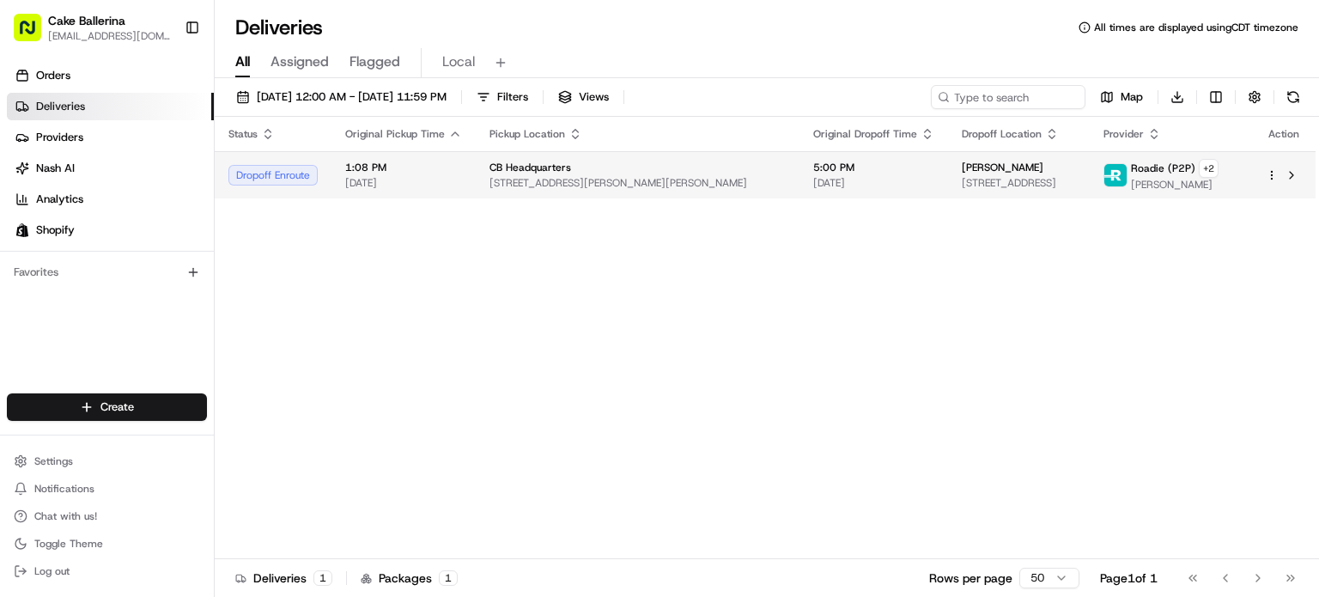
click at [598, 180] on span "[STREET_ADDRESS][PERSON_NAME][PERSON_NAME]" at bounding box center [638, 183] width 296 height 14
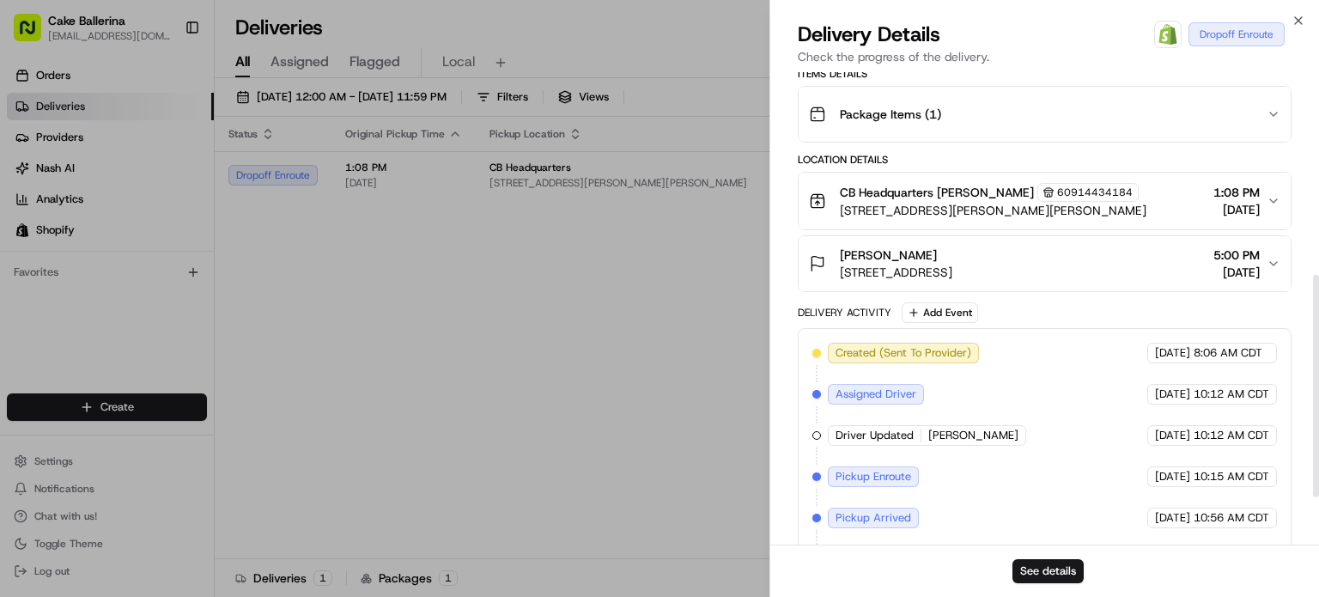
scroll to position [529, 0]
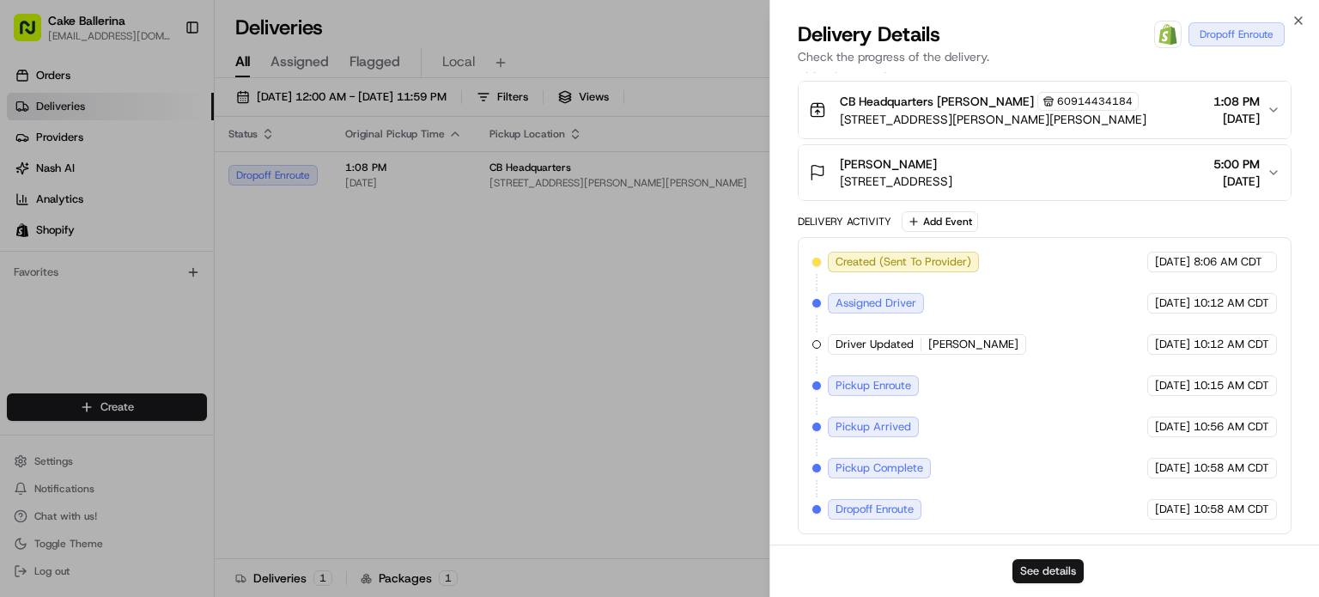
click at [1021, 566] on button "See details" at bounding box center [1048, 571] width 71 height 24
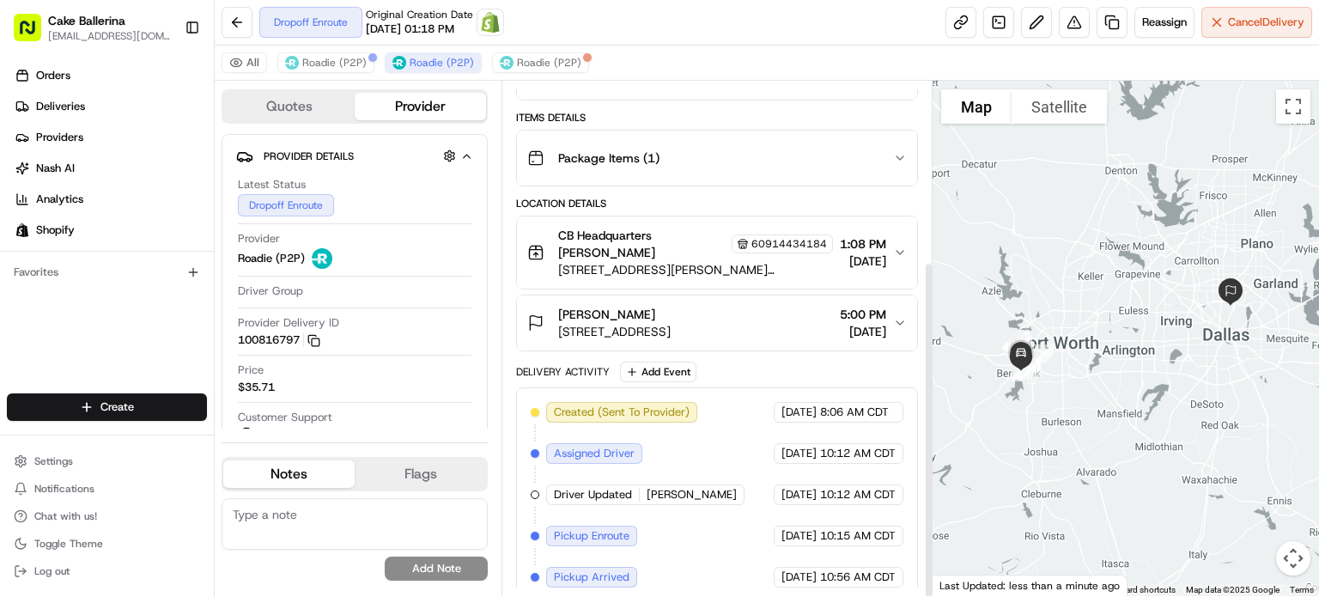
scroll to position [275, 0]
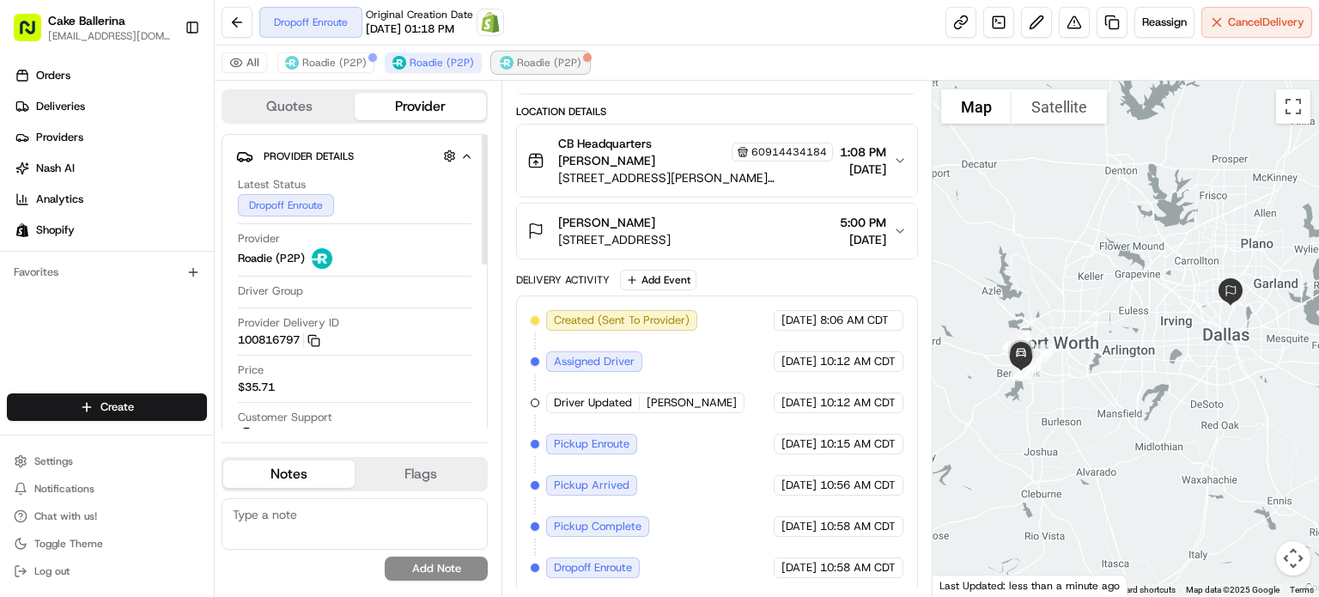
click at [566, 64] on span "Roadie (P2P)" at bounding box center [549, 63] width 64 height 14
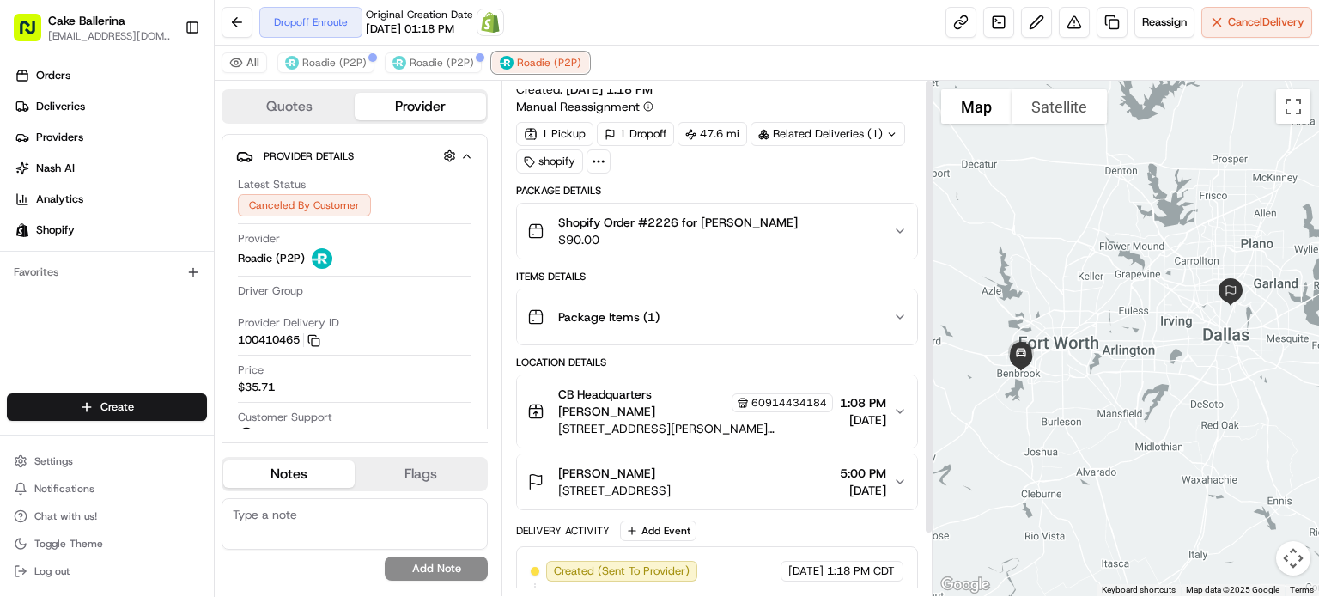
scroll to position [0, 0]
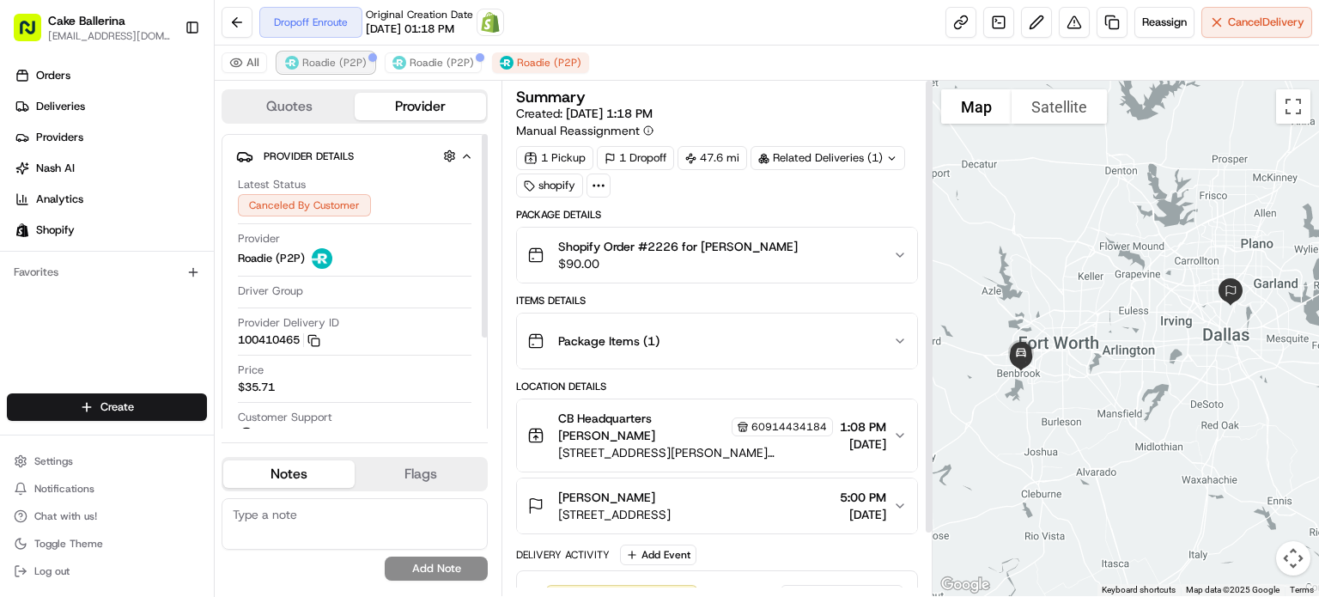
click at [328, 63] on span "Roadie (P2P)" at bounding box center [334, 63] width 64 height 14
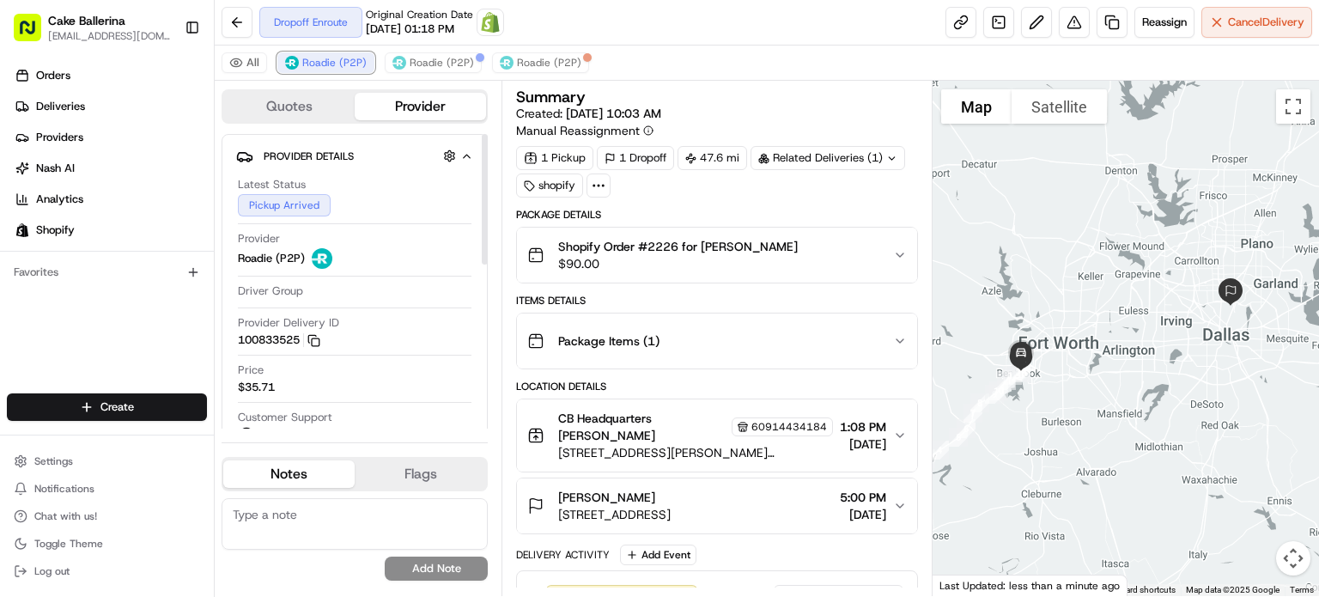
scroll to position [234, 0]
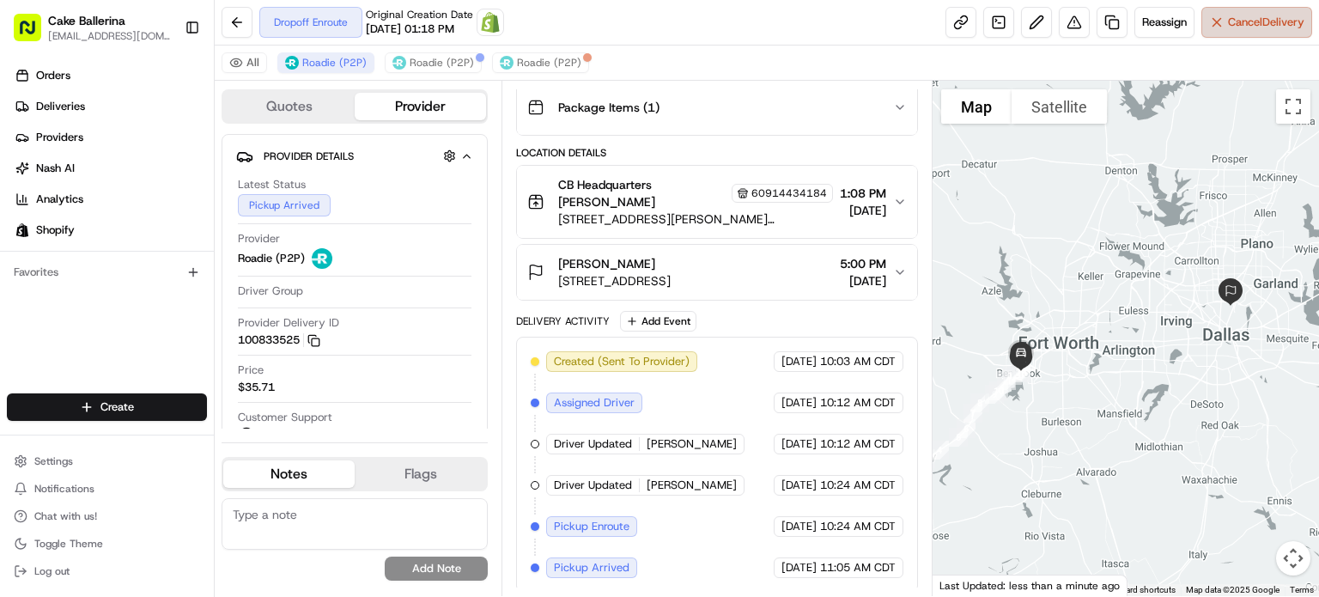
click at [1269, 32] on button "Cancel Delivery" at bounding box center [1257, 22] width 111 height 31
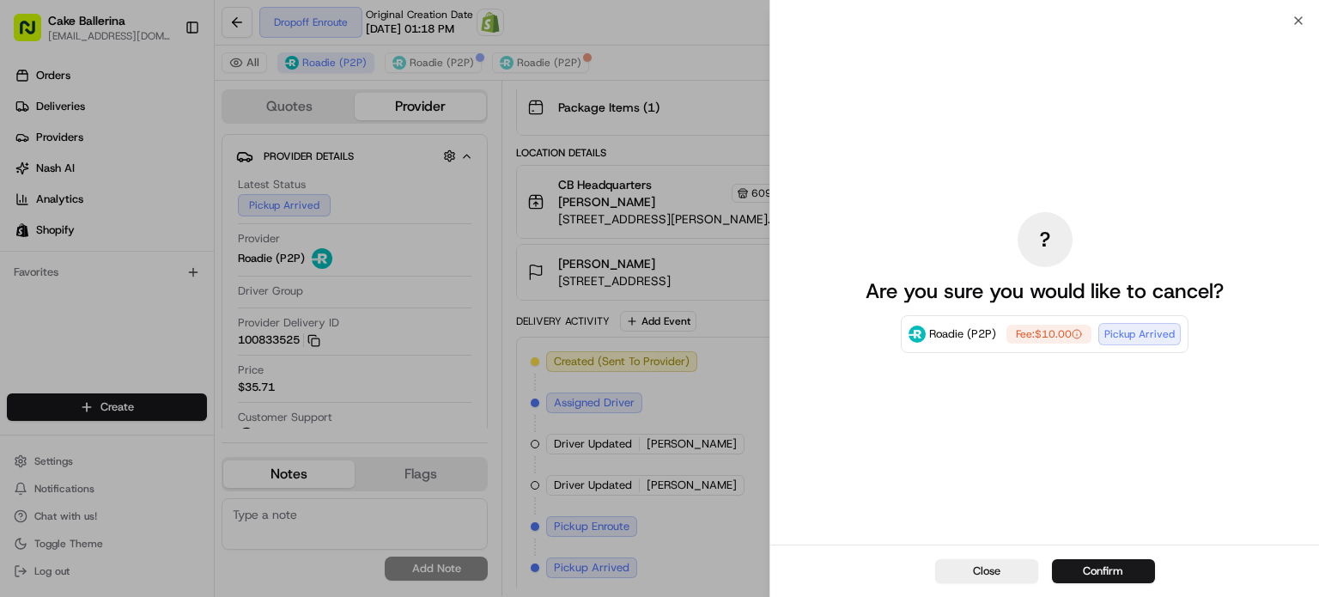
click at [1057, 470] on div "? Are you sure you would like to cancel? Roadie (P2P) Fee: $10.00 Pickup Arrived" at bounding box center [1045, 282] width 385 height 517
drag, startPoint x: 1031, startPoint y: 572, endPoint x: 982, endPoint y: 457, distance: 125.1
click at [982, 457] on div "? Are you sure you would like to cancel? Roadie (P2P) Fee: $10.00 Pickup Arrive…" at bounding box center [1045, 309] width 549 height 576
click at [984, 571] on button "Close" at bounding box center [986, 571] width 103 height 24
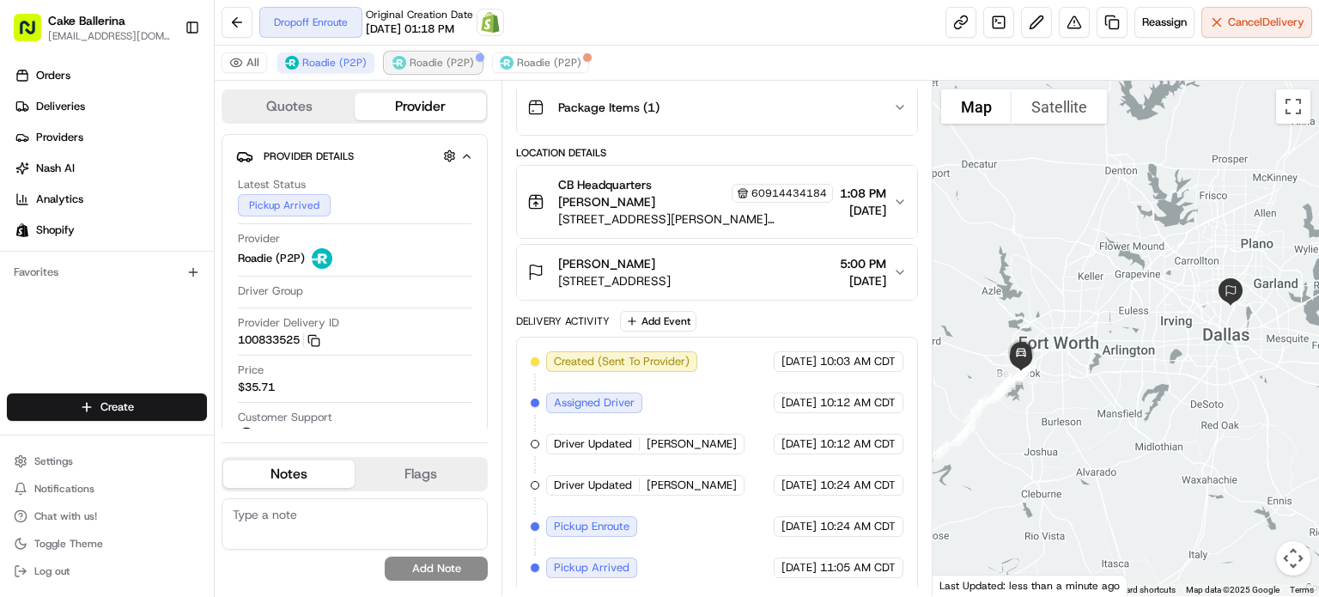
click at [444, 63] on span "Roadie (P2P)" at bounding box center [442, 63] width 64 height 14
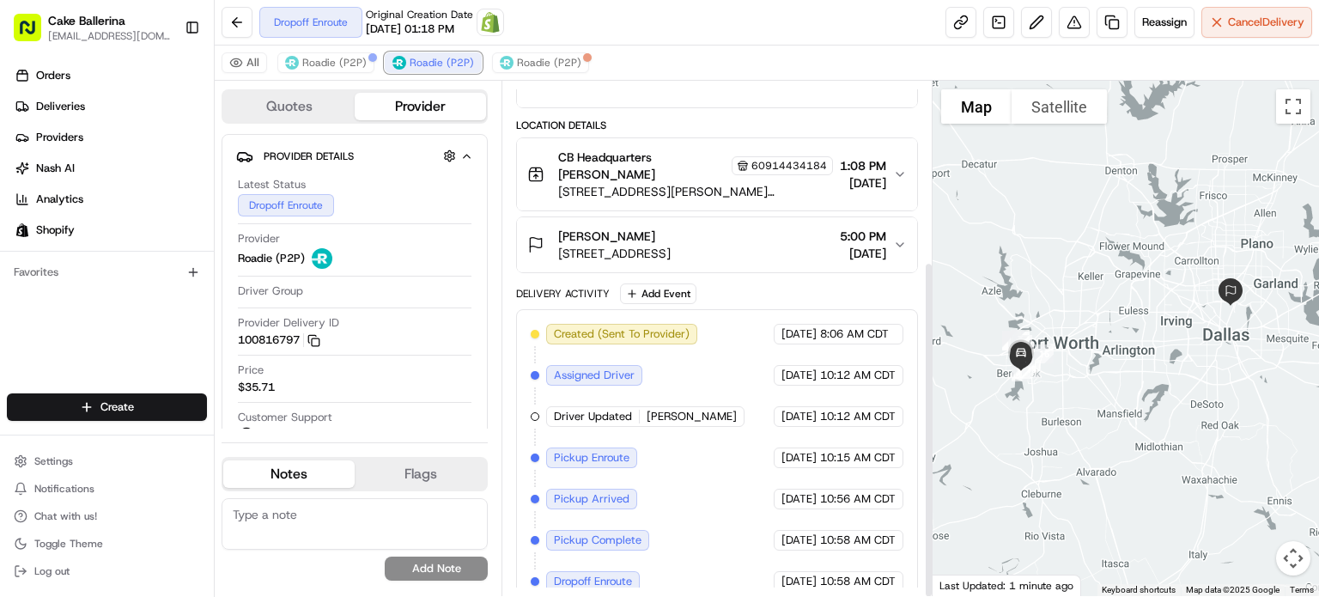
scroll to position [275, 0]
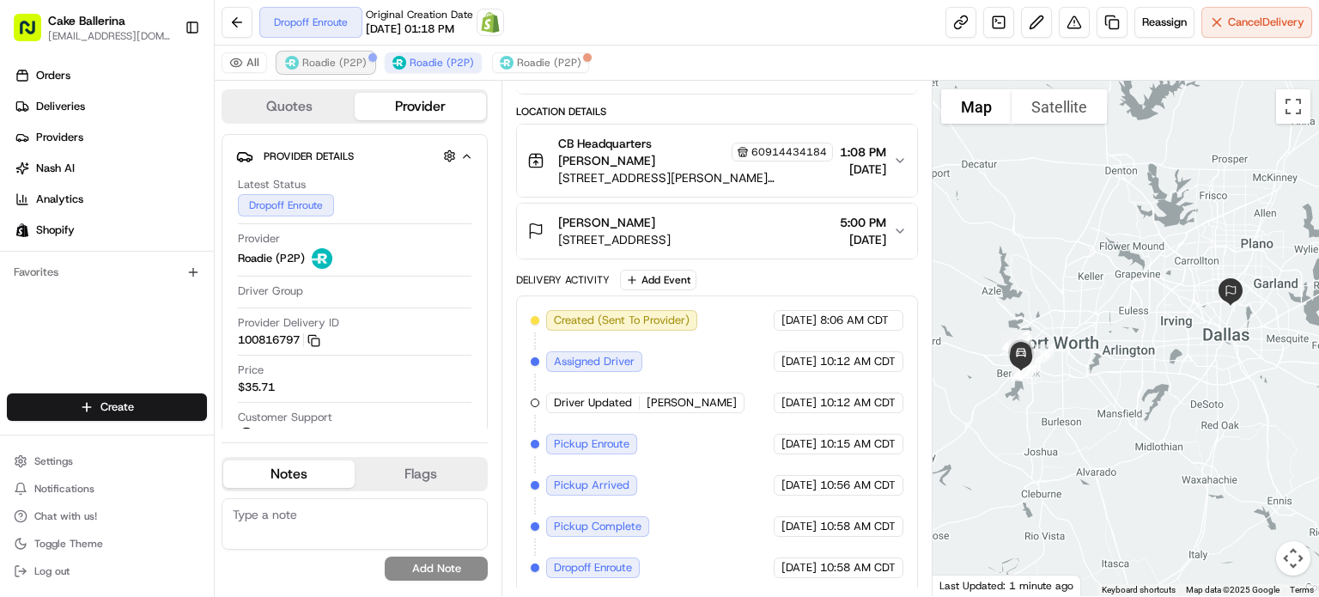
click at [342, 70] on button "Roadie (P2P)" at bounding box center [325, 62] width 97 height 21
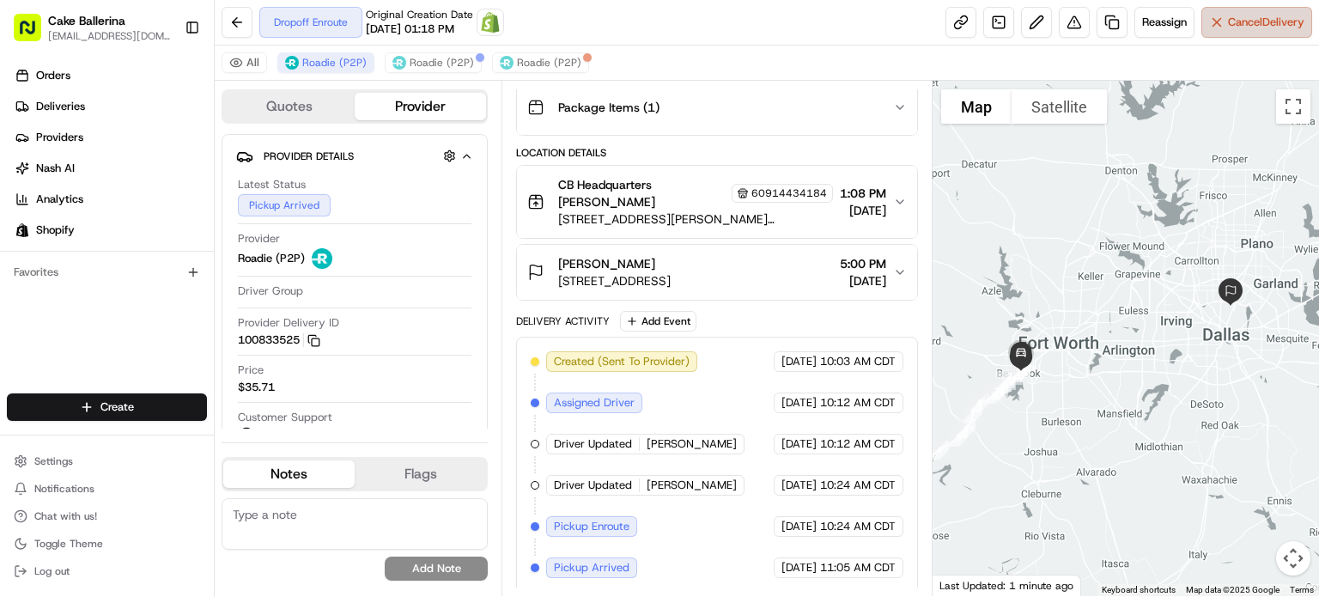
click at [1224, 26] on button "Cancel Delivery" at bounding box center [1257, 22] width 111 height 31
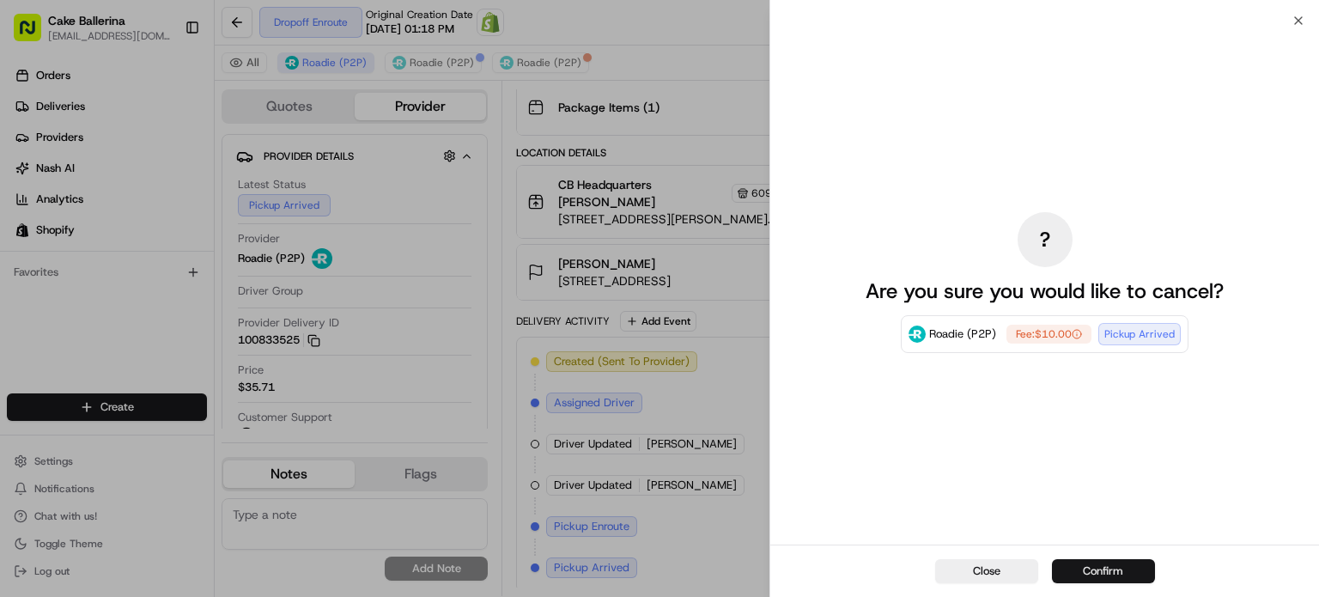
click at [1109, 563] on button "Confirm" at bounding box center [1103, 571] width 103 height 24
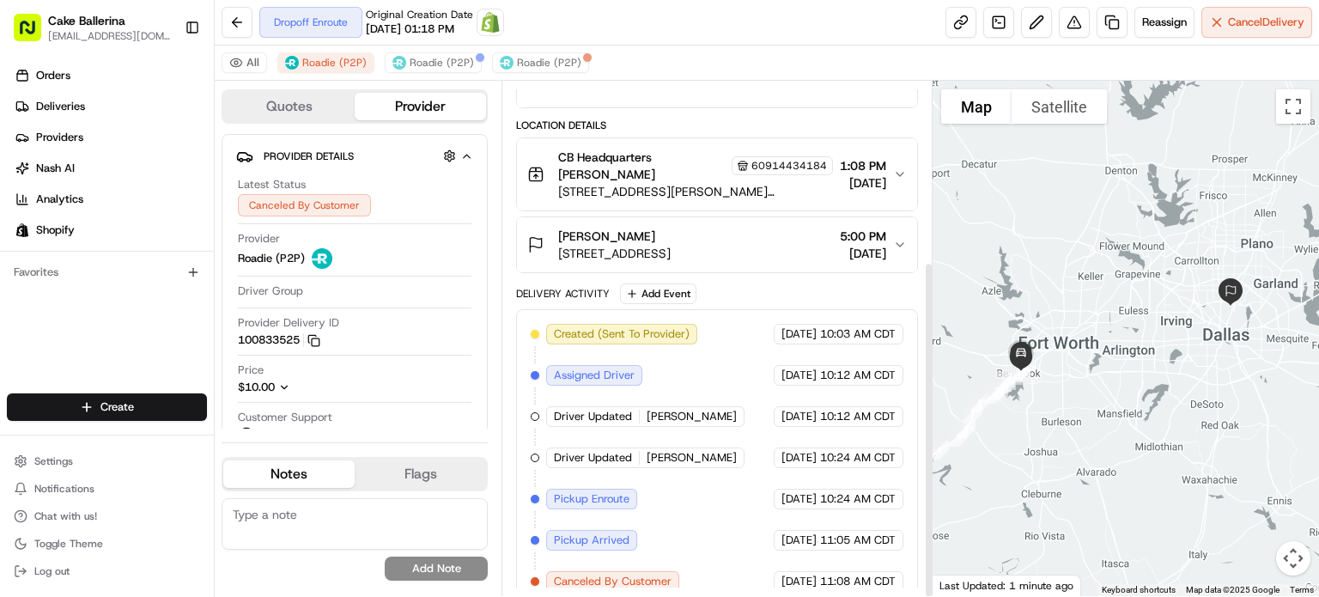
scroll to position [275, 0]
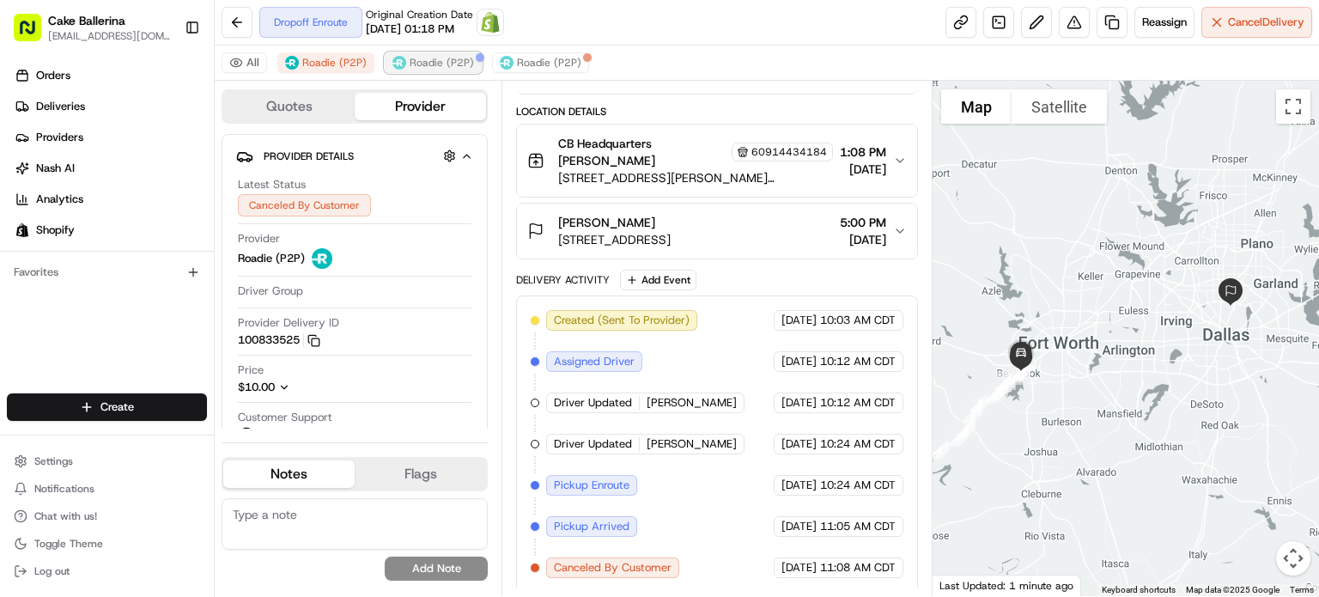
click at [434, 58] on span "Roadie (P2P)" at bounding box center [442, 63] width 64 height 14
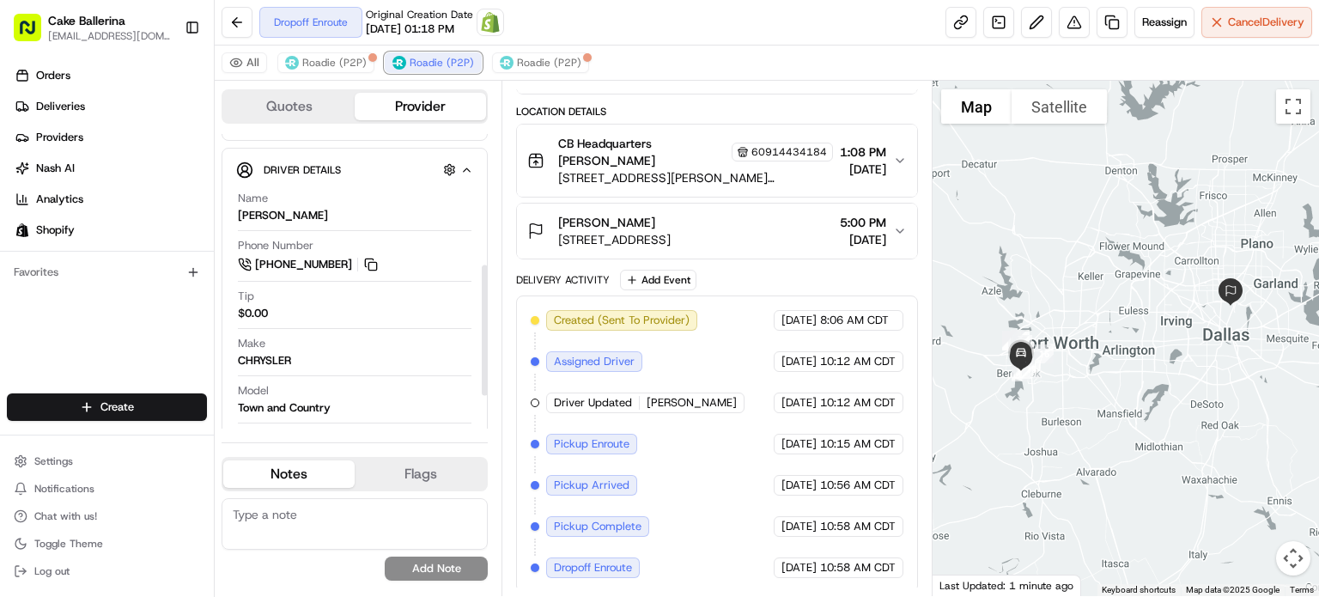
scroll to position [282, 0]
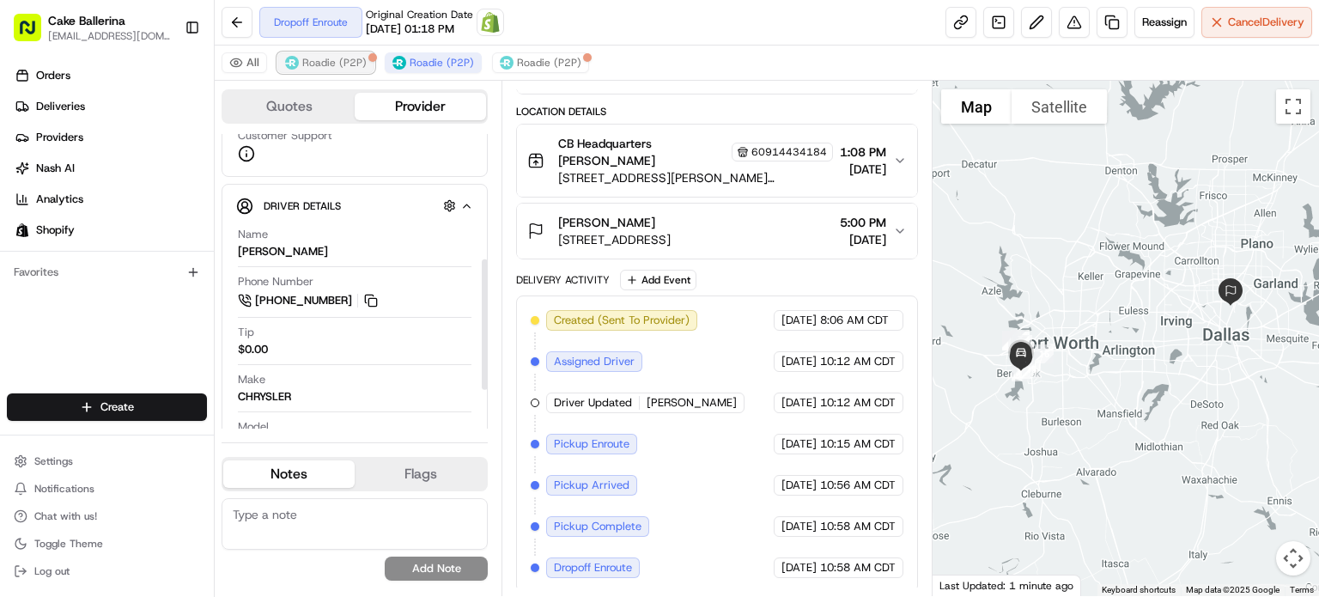
click at [311, 58] on span "Roadie (P2P)" at bounding box center [334, 63] width 64 height 14
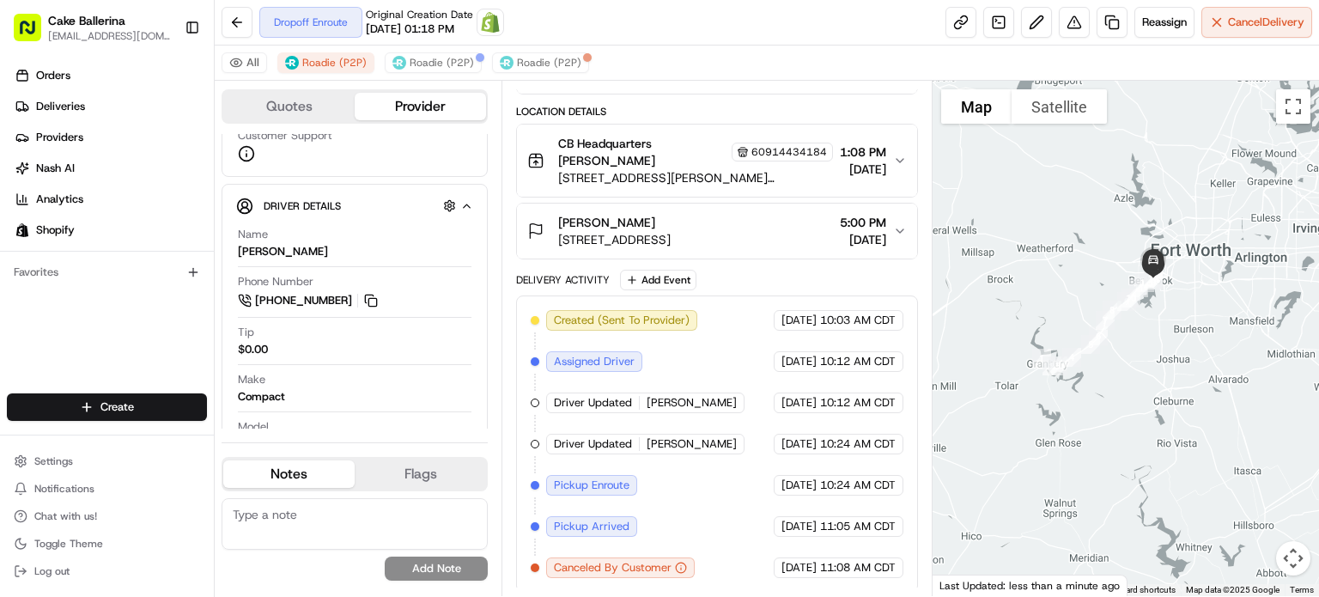
drag, startPoint x: 1109, startPoint y: 484, endPoint x: 1241, endPoint y: 389, distance: 162.6
click at [1241, 389] on div at bounding box center [1126, 338] width 387 height 515
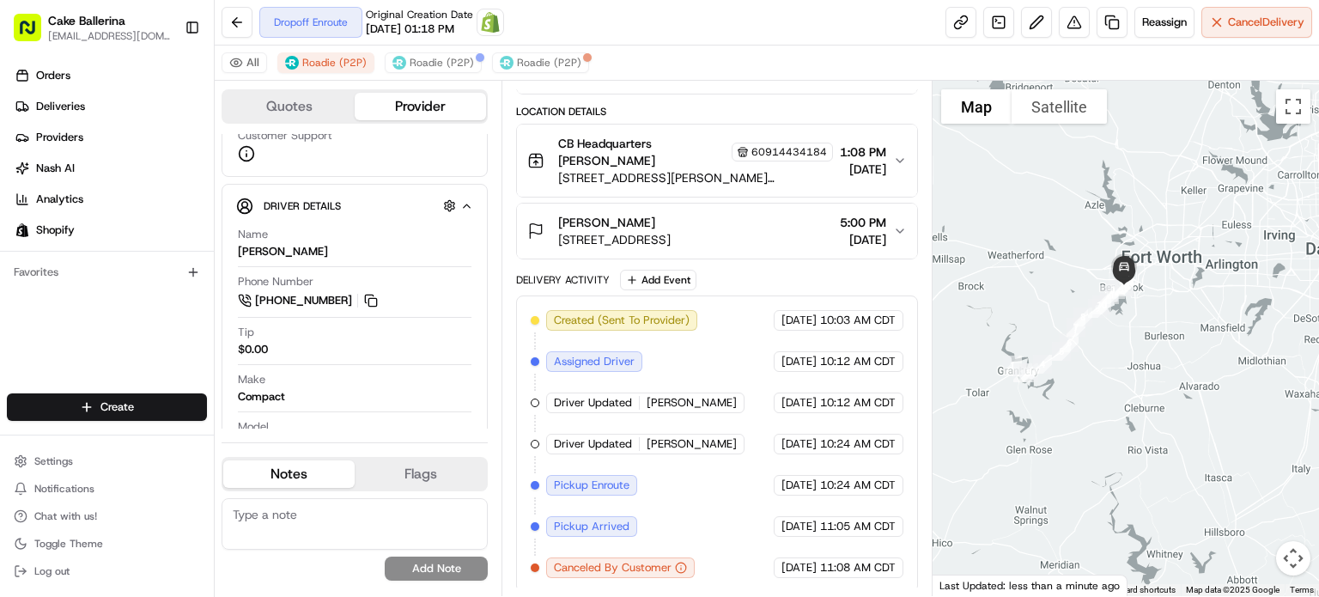
drag, startPoint x: 1241, startPoint y: 389, endPoint x: 1208, endPoint y: 397, distance: 34.4
click at [1208, 397] on div at bounding box center [1126, 338] width 387 height 515
click at [570, 72] on button "Roadie (P2P)" at bounding box center [540, 62] width 97 height 21
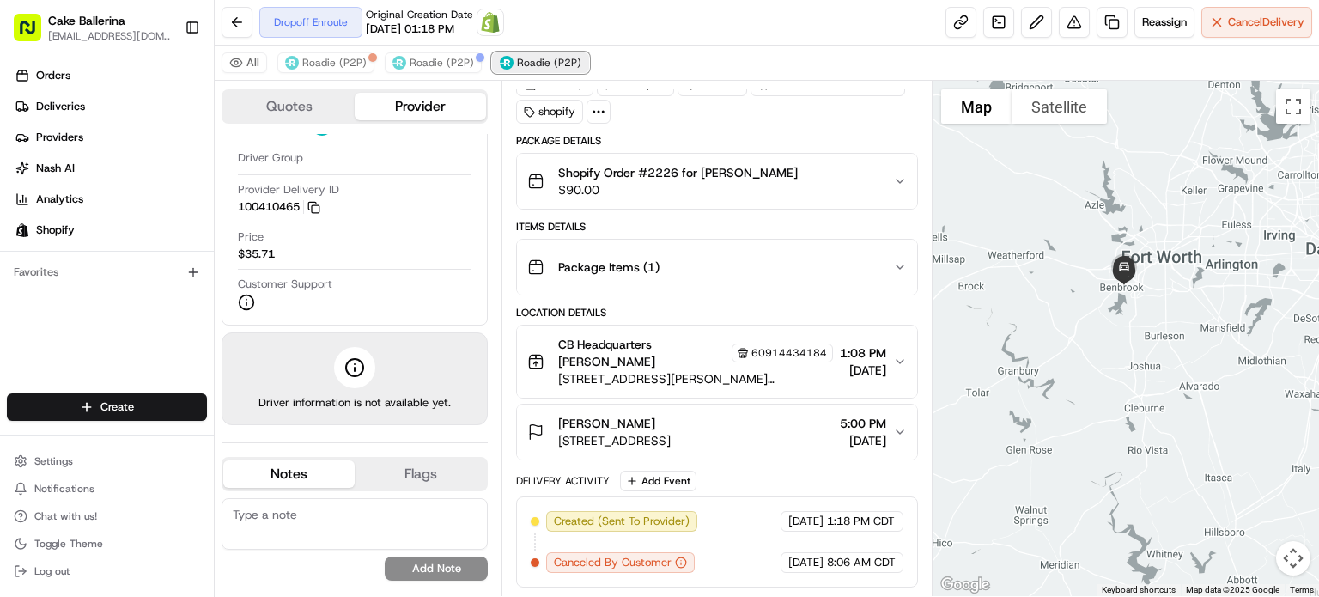
scroll to position [70, 0]
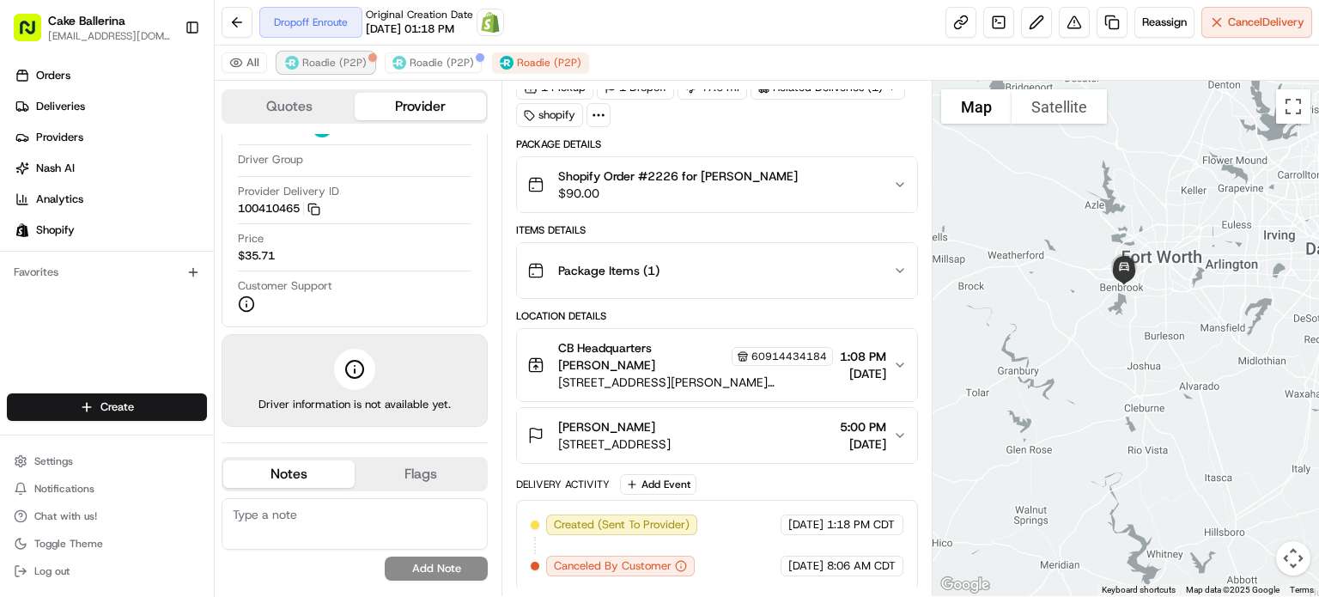
click at [309, 70] on button "Roadie (P2P)" at bounding box center [325, 62] width 97 height 21
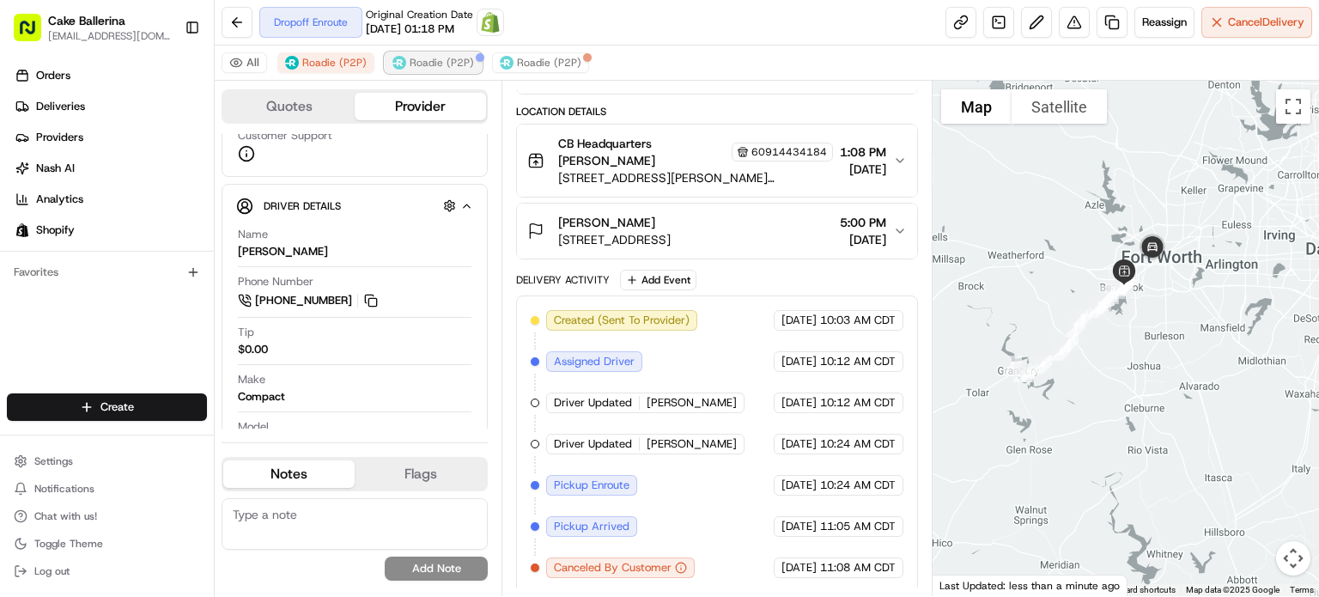
click at [457, 67] on span "Roadie (P2P)" at bounding box center [442, 63] width 64 height 14
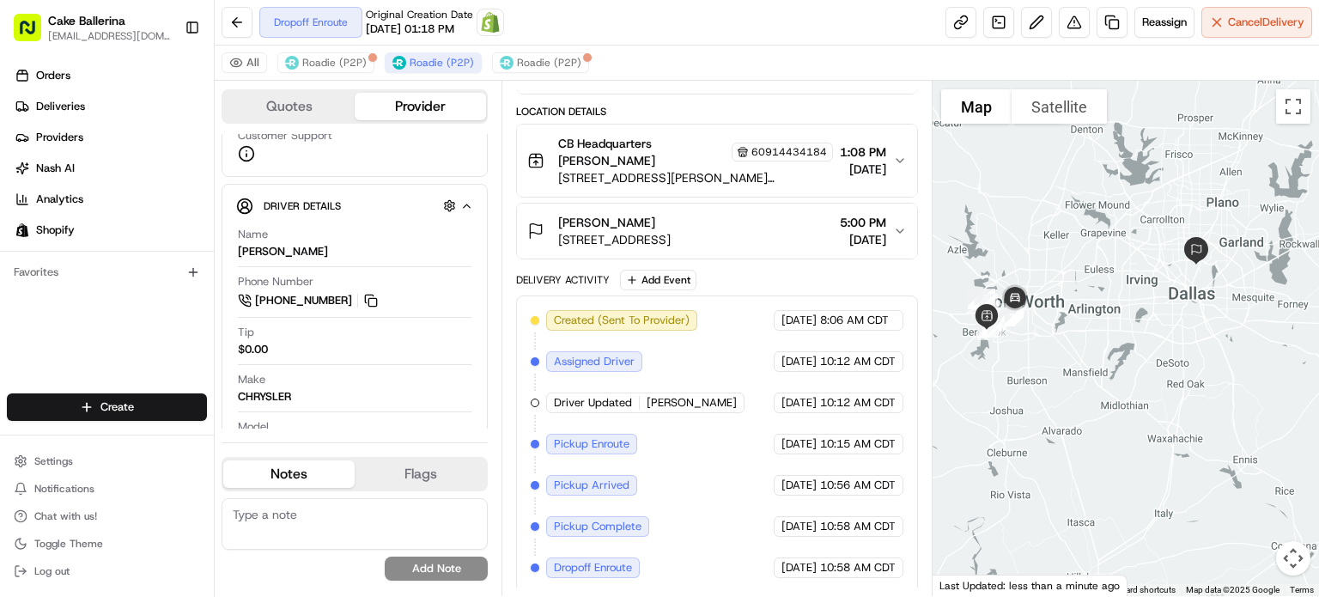
drag, startPoint x: 1232, startPoint y: 416, endPoint x: 1031, endPoint y: 480, distance: 211.1
click at [1031, 480] on div at bounding box center [1126, 338] width 387 height 515
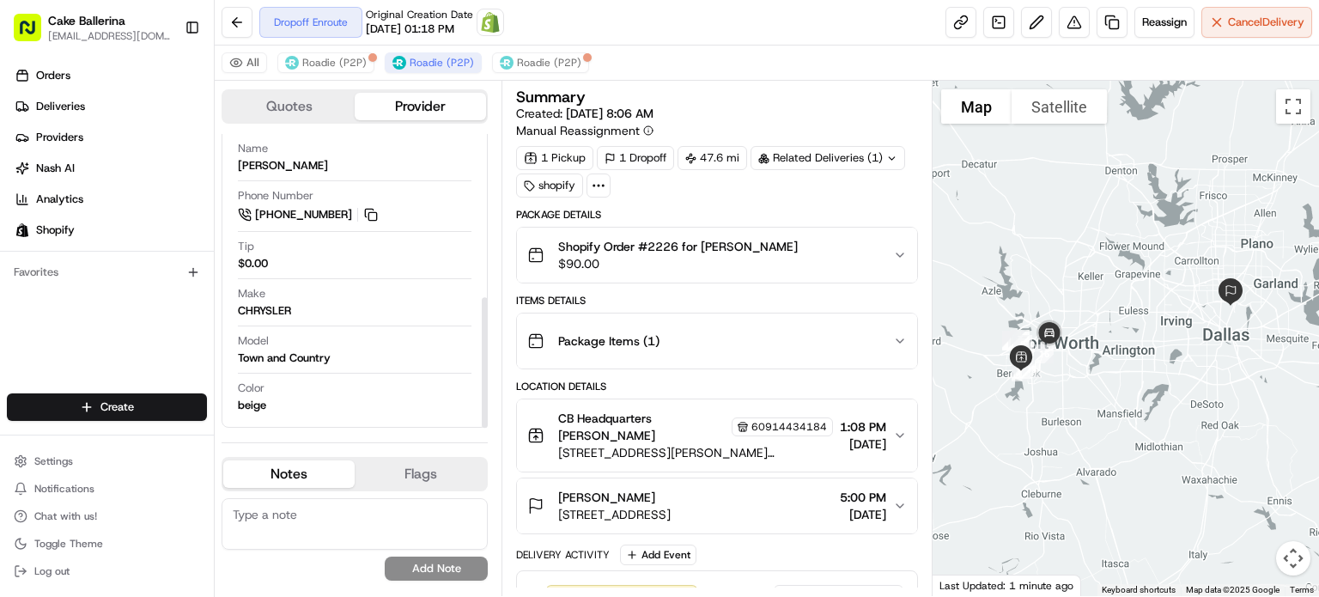
scroll to position [258, 0]
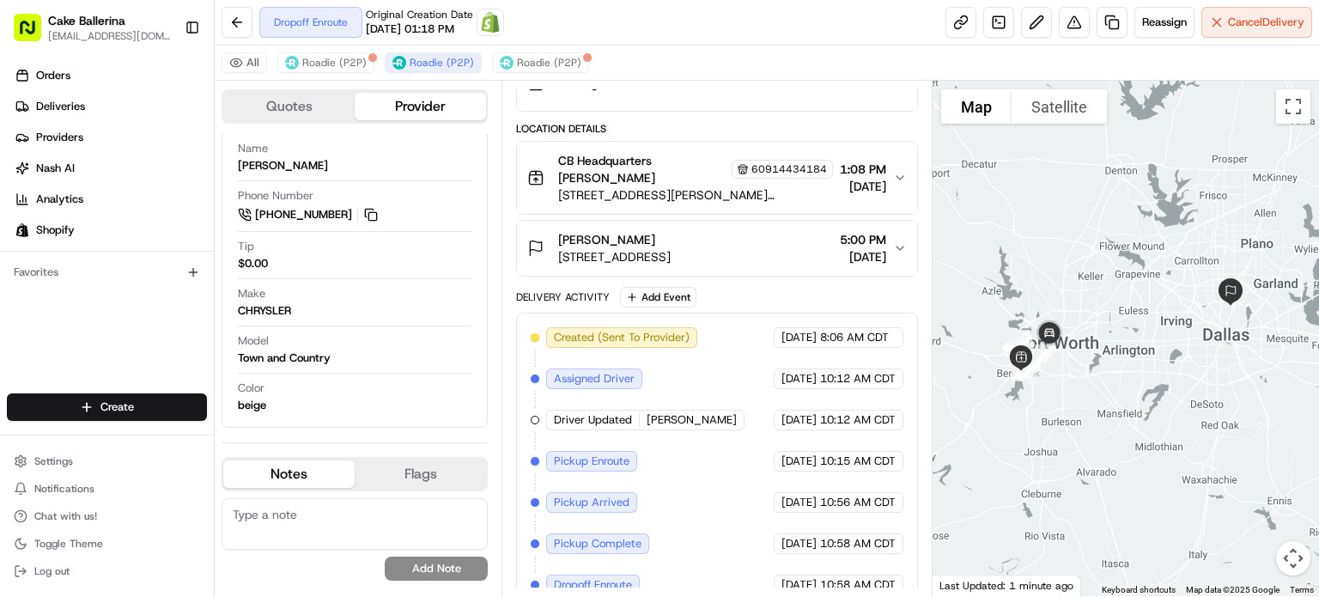
click at [893, 179] on icon "button" at bounding box center [900, 178] width 14 height 14
